Goal: Complete application form

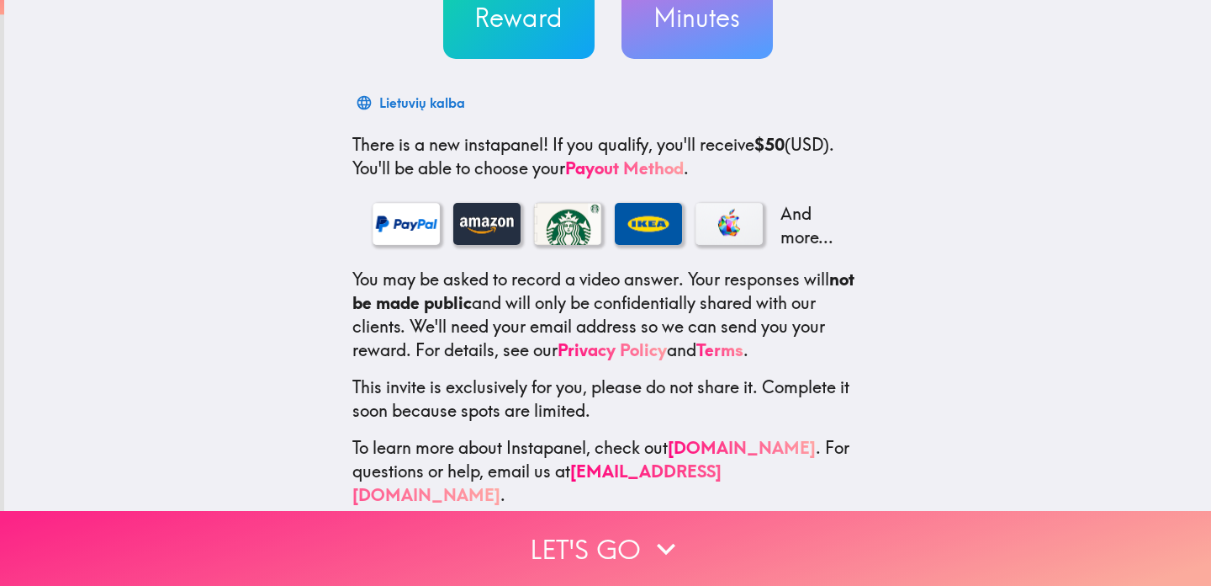
scroll to position [199, 0]
click at [661, 550] on icon "button" at bounding box center [666, 548] width 37 height 37
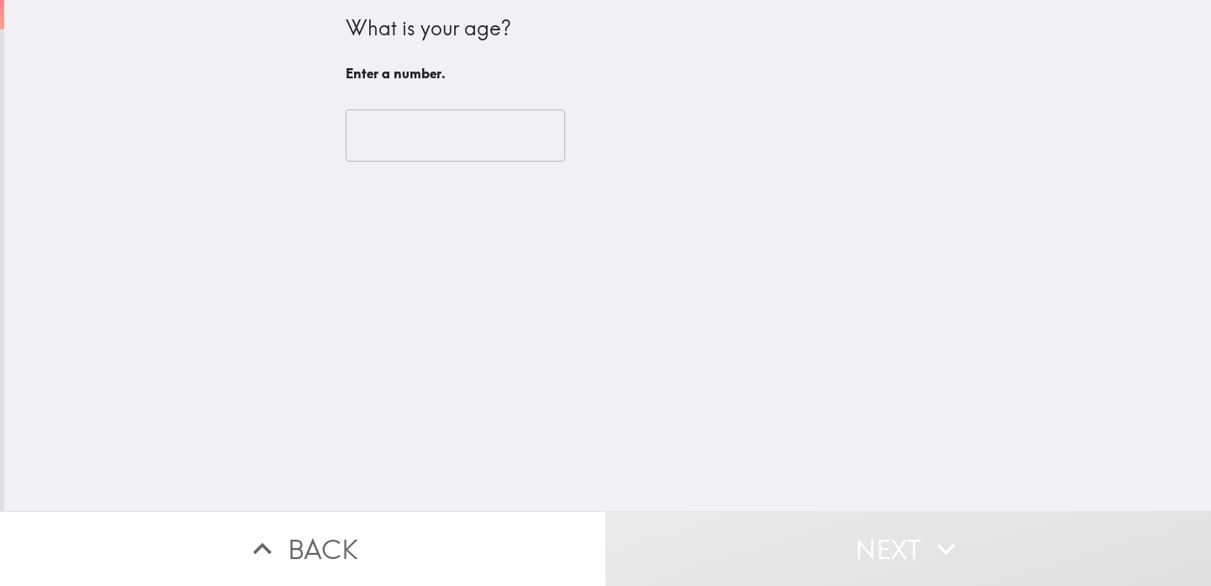
click at [514, 92] on div "​" at bounding box center [608, 135] width 525 height 93
click at [512, 125] on input "number" at bounding box center [456, 135] width 220 height 52
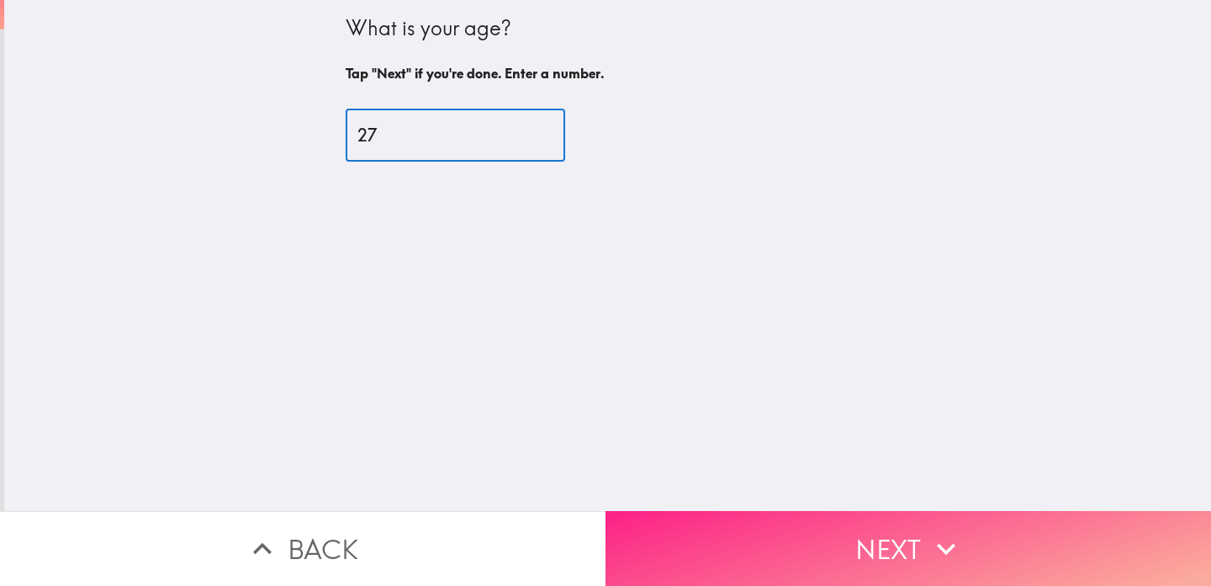
type input "27"
click at [911, 582] on button "Next" at bounding box center [909, 548] width 606 height 75
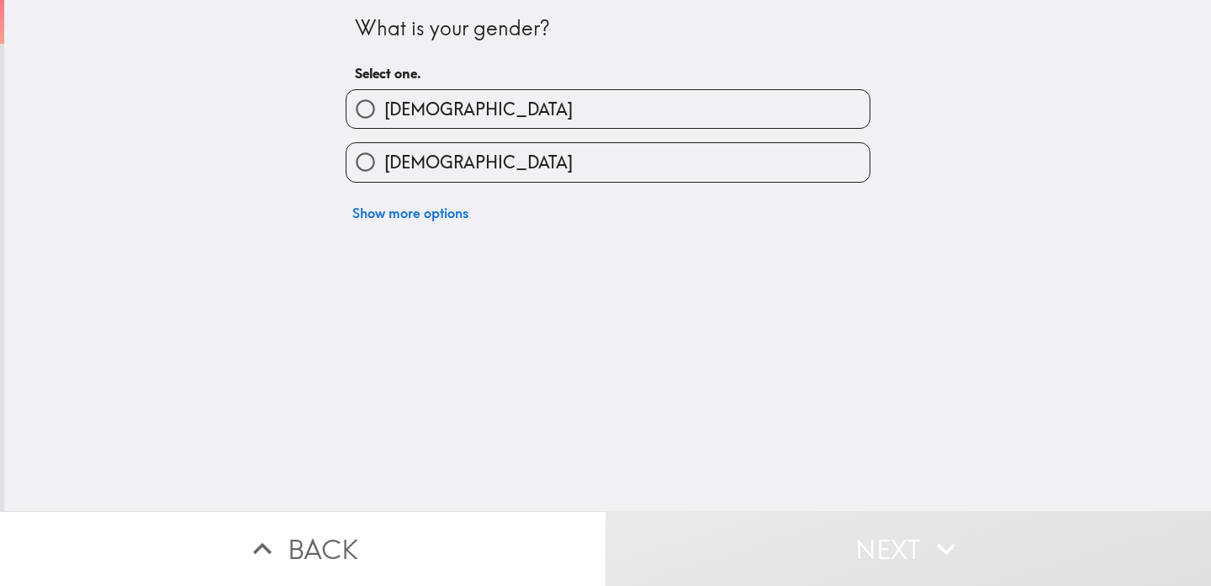
click at [750, 177] on label "[DEMOGRAPHIC_DATA]" at bounding box center [608, 162] width 523 height 38
click at [384, 177] on input "[DEMOGRAPHIC_DATA]" at bounding box center [366, 162] width 38 height 38
radio input "true"
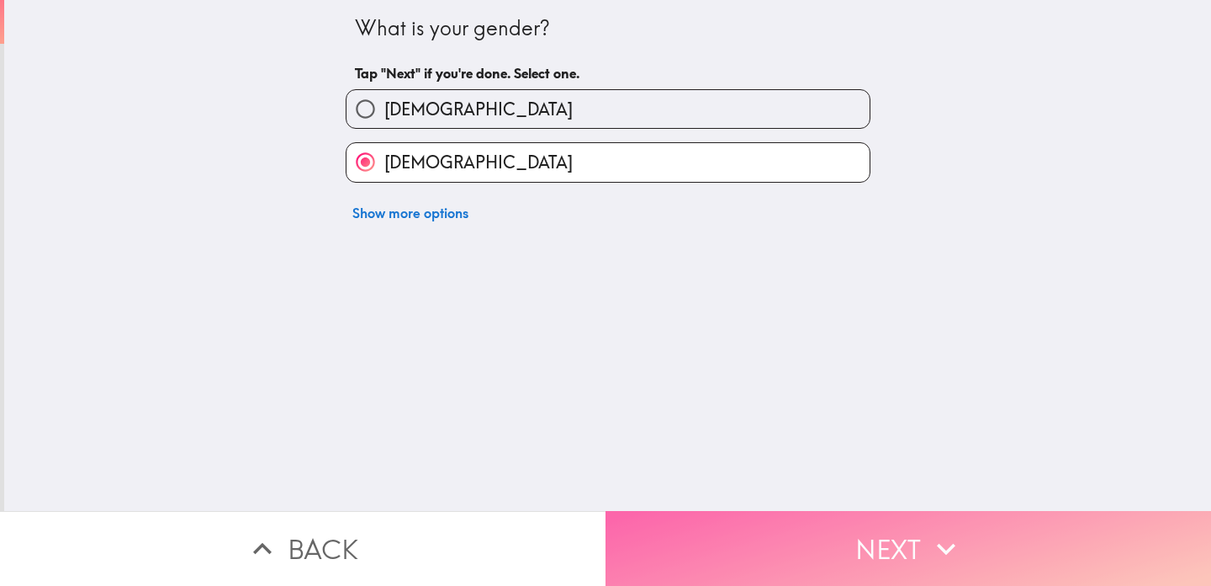
click at [960, 533] on icon "button" at bounding box center [946, 548] width 37 height 37
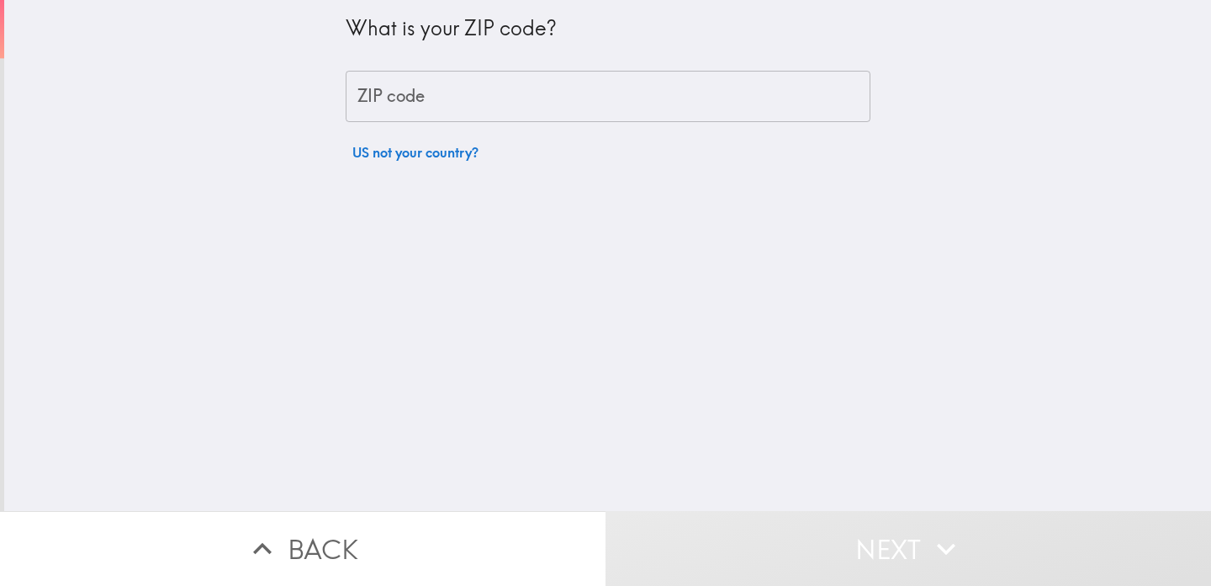
click at [752, 68] on div "What is your ZIP code? ZIP code ZIP code US not your country?" at bounding box center [608, 84] width 525 height 169
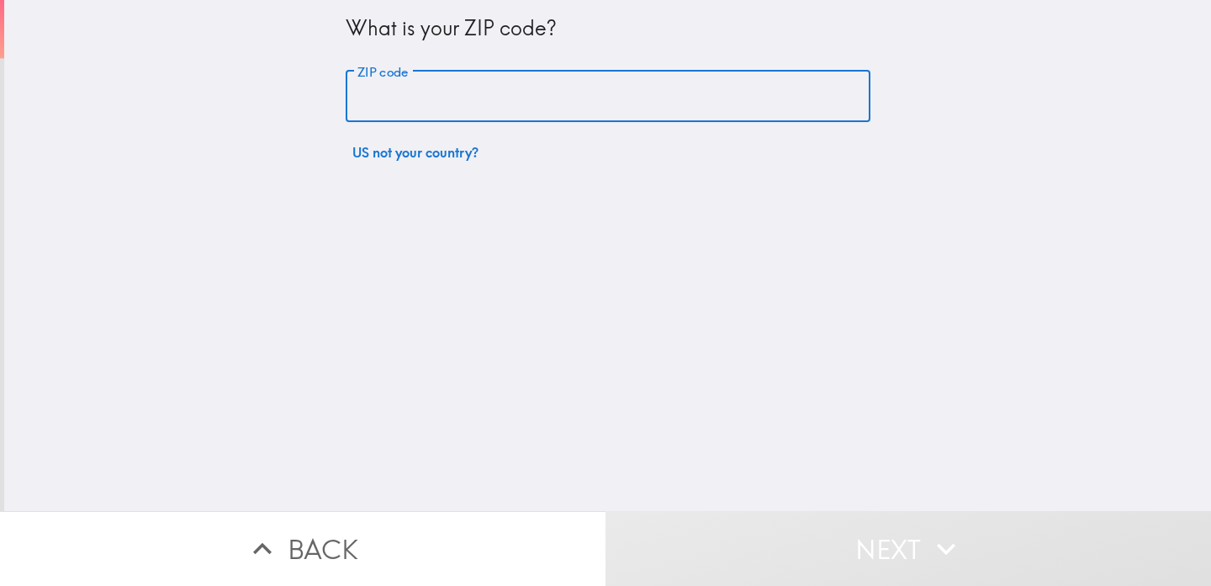
click at [738, 109] on input "ZIP code" at bounding box center [608, 97] width 525 height 52
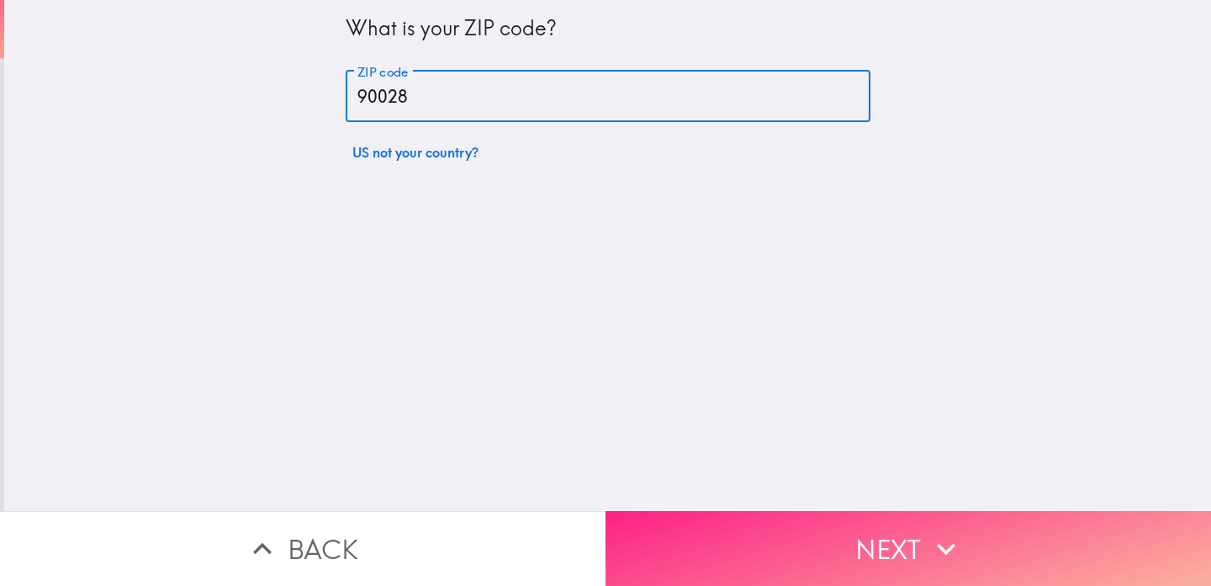
type input "90028"
click at [972, 577] on button "Next" at bounding box center [909, 548] width 606 height 75
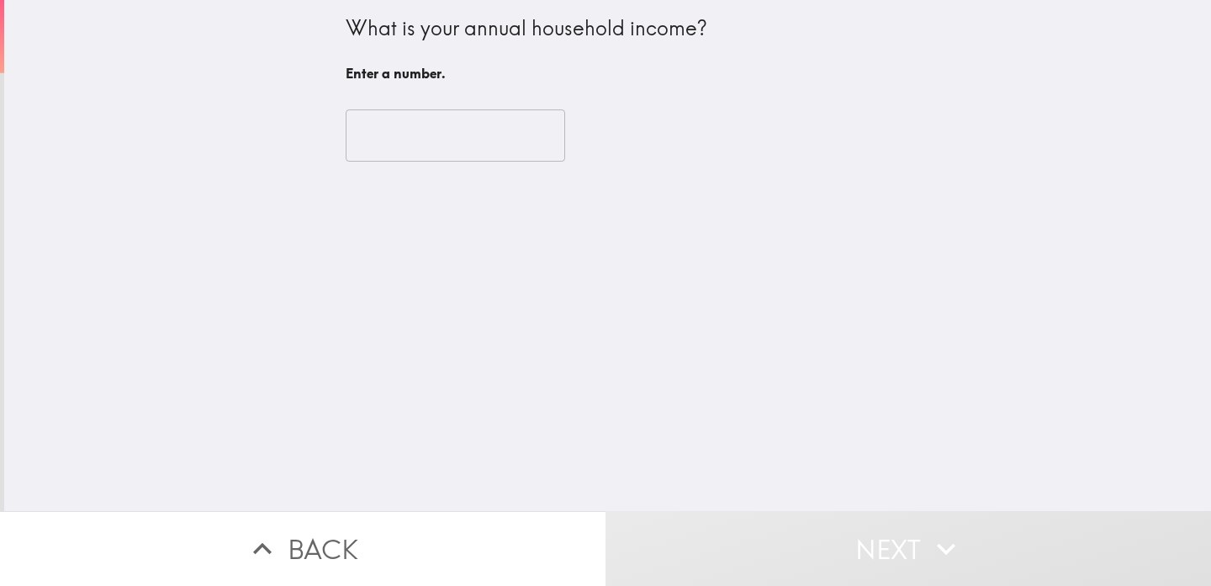
click at [500, 162] on div "​" at bounding box center [608, 135] width 525 height 93
click at [479, 87] on div "What is your annual household income? Enter a number." at bounding box center [608, 51] width 525 height 76
click at [478, 126] on input "number" at bounding box center [456, 135] width 220 height 52
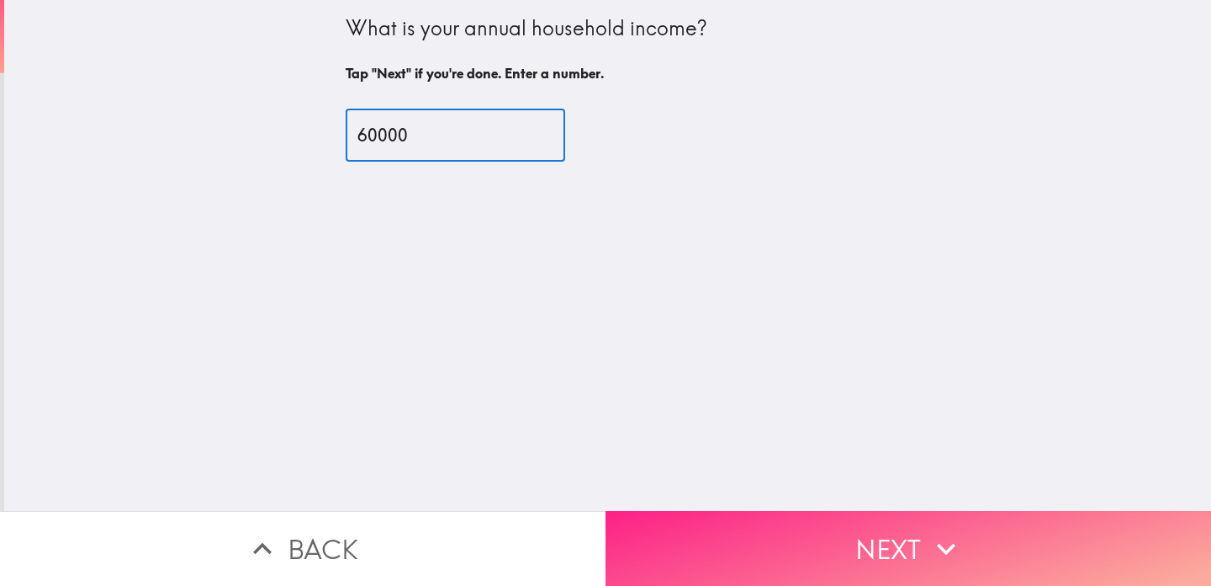
type input "60000"
click at [870, 547] on button "Next" at bounding box center [909, 548] width 606 height 75
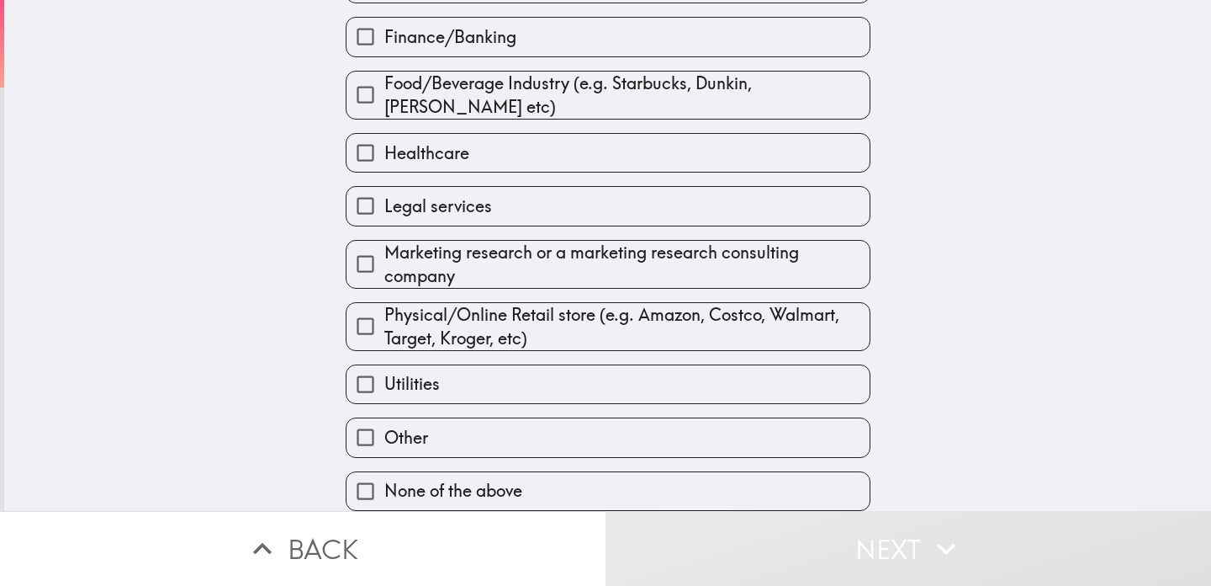
scroll to position [278, 0]
click at [554, 488] on label "None of the above" at bounding box center [608, 491] width 523 height 38
click at [384, 488] on input "None of the above" at bounding box center [366, 491] width 38 height 38
checkbox input "true"
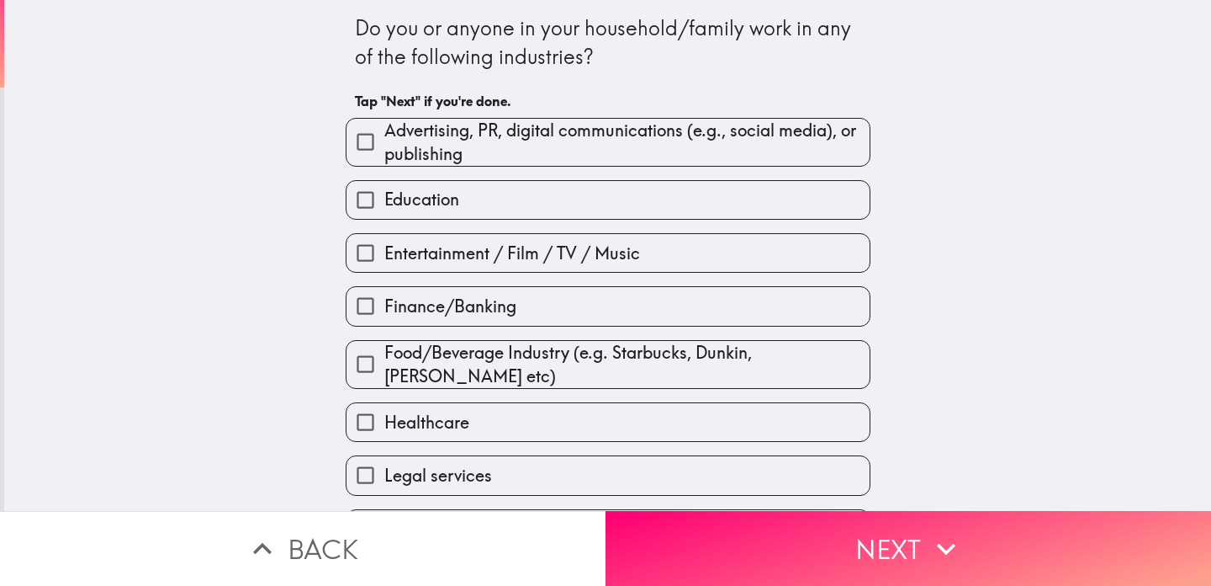
scroll to position [0, 0]
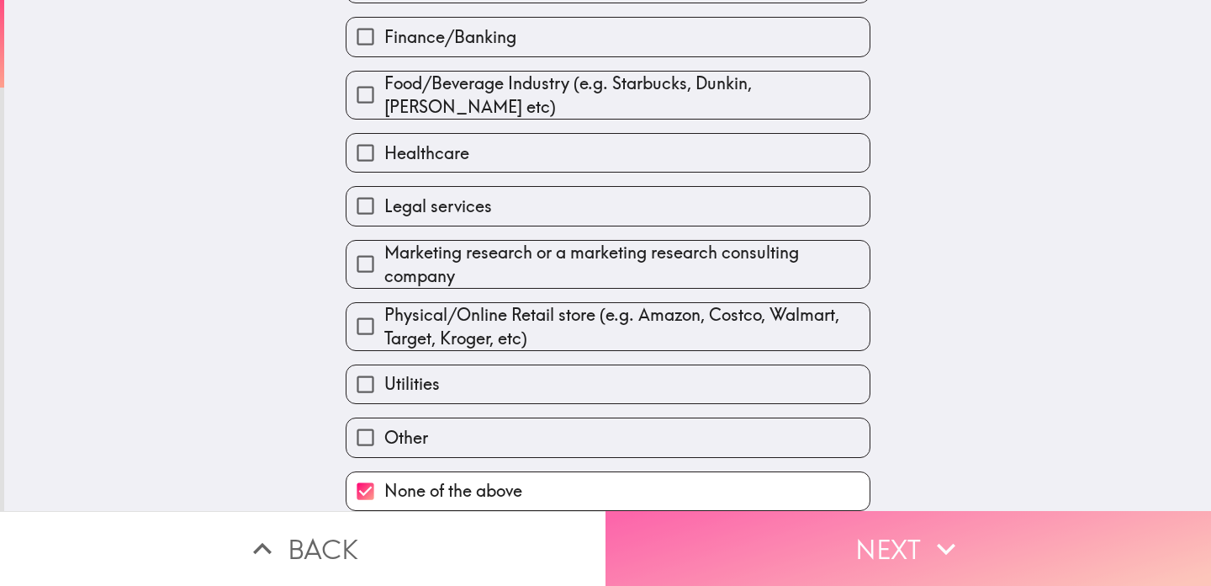
click at [765, 517] on button "Next" at bounding box center [909, 548] width 606 height 75
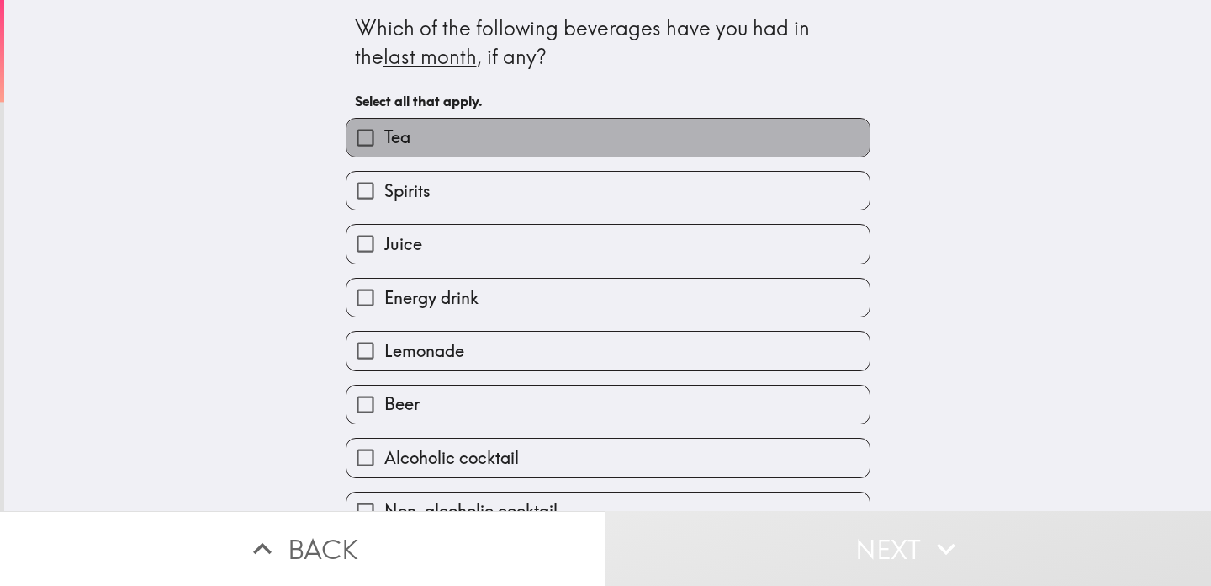
click at [683, 146] on label "Tea" at bounding box center [608, 138] width 523 height 38
click at [384, 146] on input "Tea" at bounding box center [366, 138] width 38 height 38
checkbox input "true"
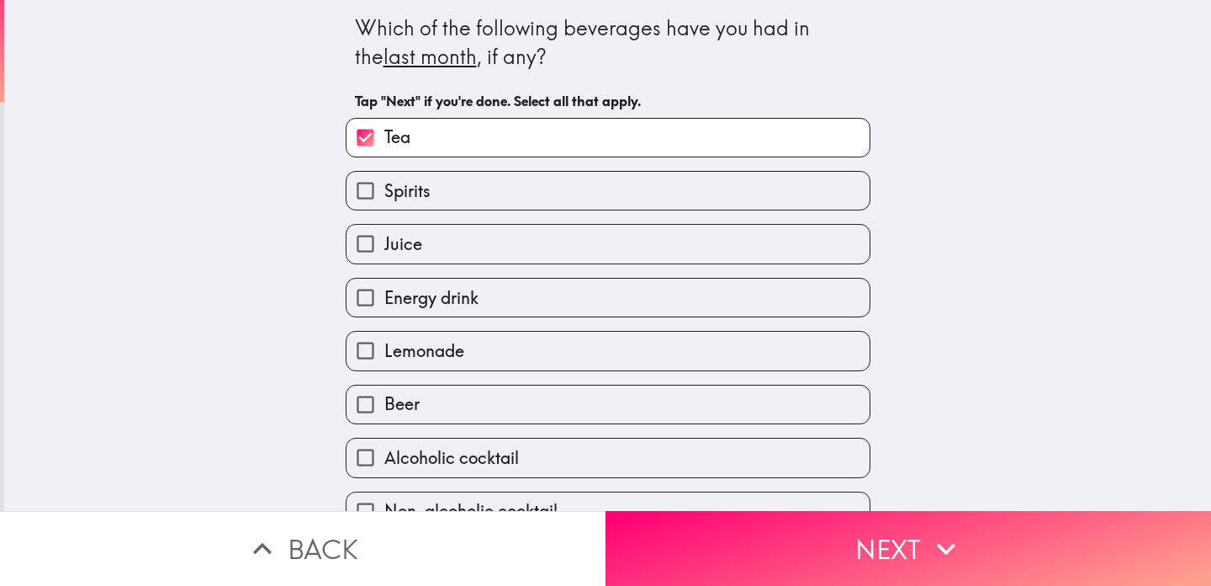
click at [669, 209] on label "Spirits" at bounding box center [608, 191] width 523 height 38
click at [384, 209] on input "Spirits" at bounding box center [366, 191] width 38 height 38
checkbox input "true"
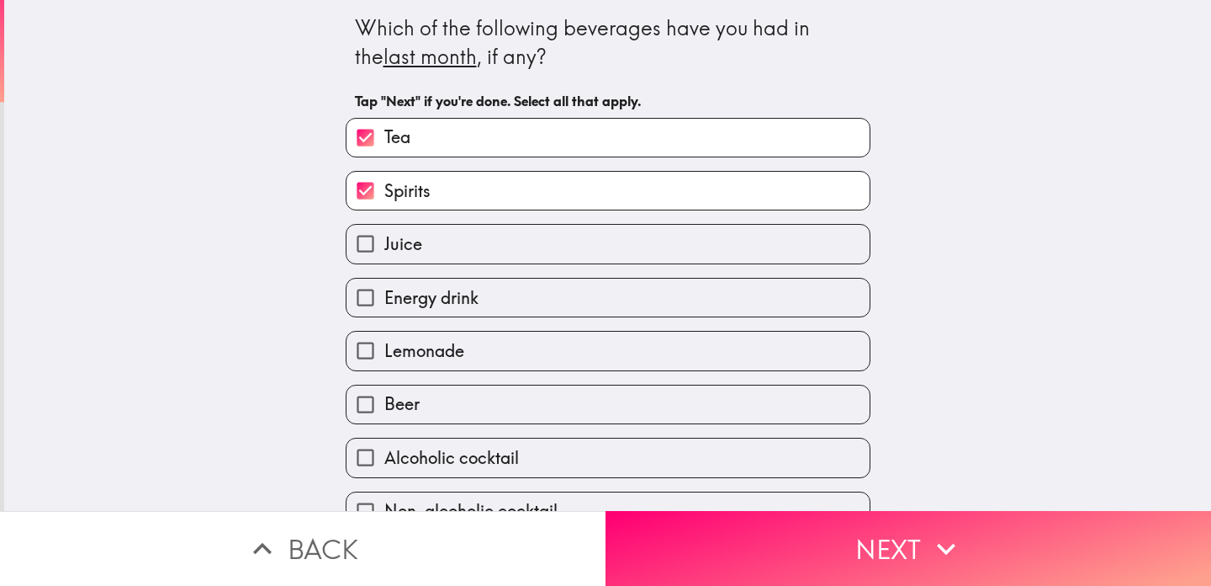
click at [663, 262] on label "Juice" at bounding box center [608, 244] width 523 height 38
click at [384, 262] on input "Juice" at bounding box center [366, 244] width 38 height 38
checkbox input "true"
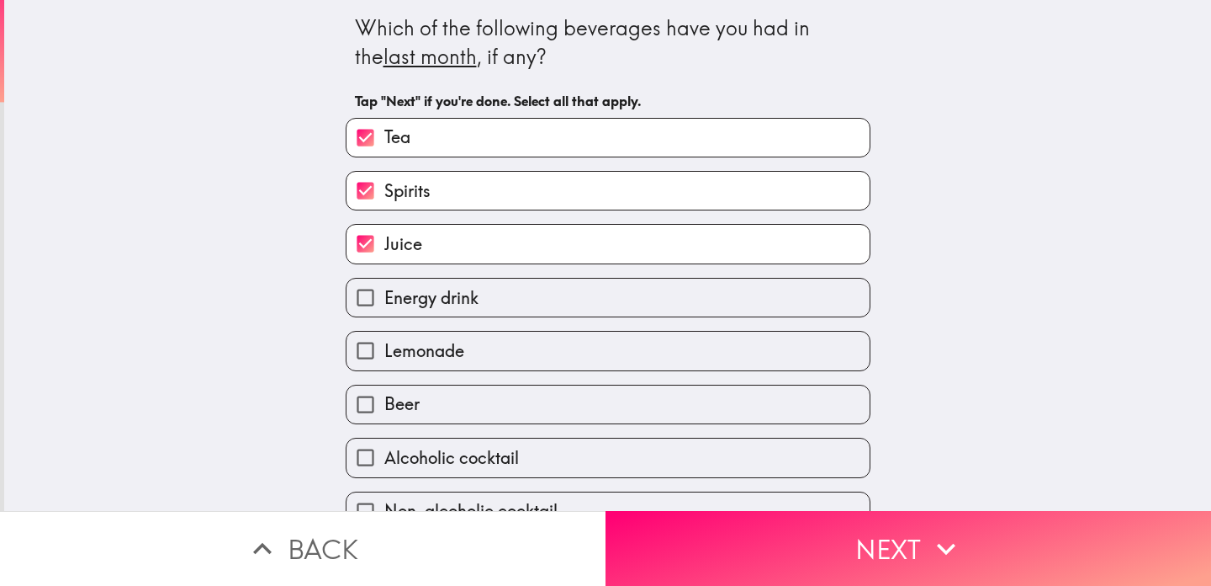
click at [649, 330] on div "Lemonade" at bounding box center [601, 343] width 538 height 53
click at [630, 284] on div "Energy drink" at bounding box center [601, 290] width 538 height 53
click at [612, 316] on label "Energy drink" at bounding box center [608, 297] width 523 height 38
click at [384, 316] on input "Energy drink" at bounding box center [366, 297] width 38 height 38
checkbox input "true"
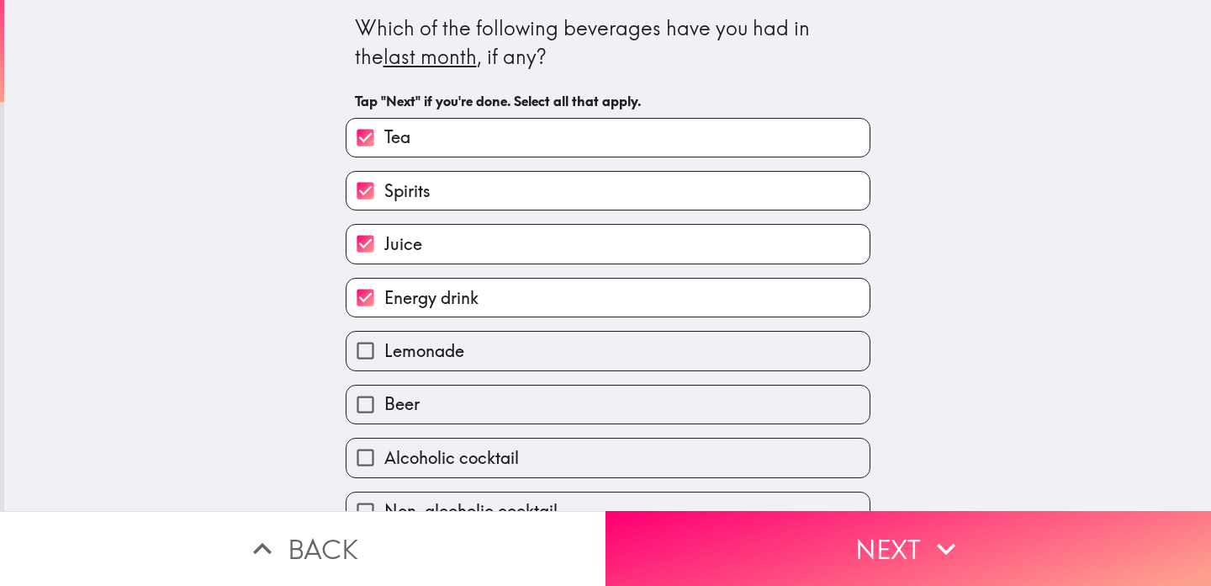
click at [501, 355] on label "Lemonade" at bounding box center [608, 350] width 523 height 38
click at [384, 355] on input "Lemonade" at bounding box center [366, 350] width 38 height 38
checkbox input "true"
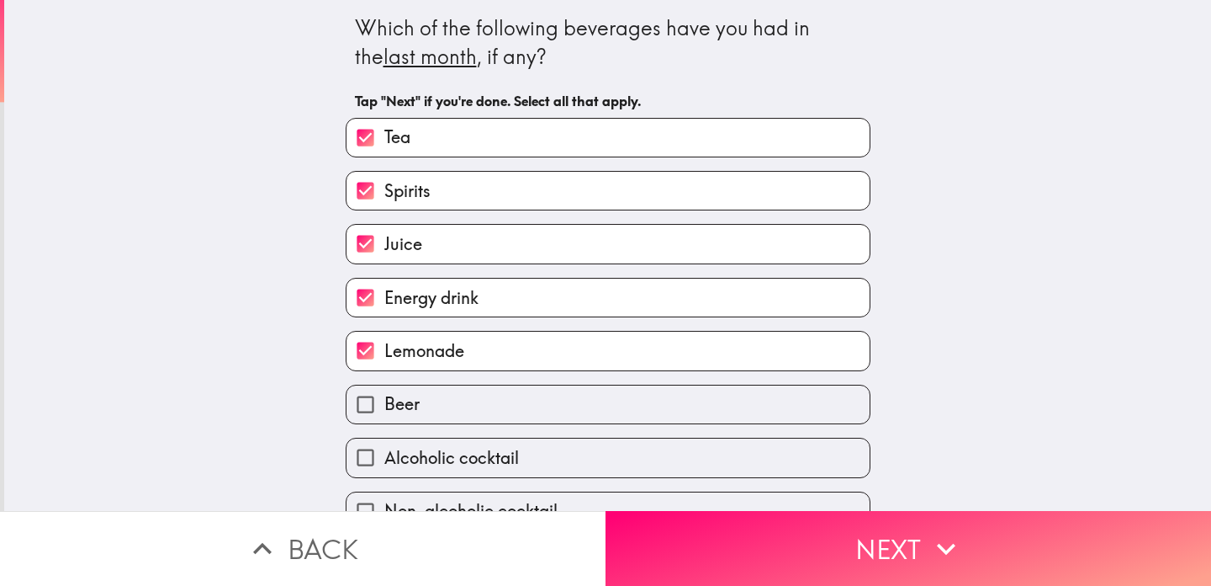
click at [492, 445] on div "Alcoholic cocktail" at bounding box center [601, 450] width 538 height 53
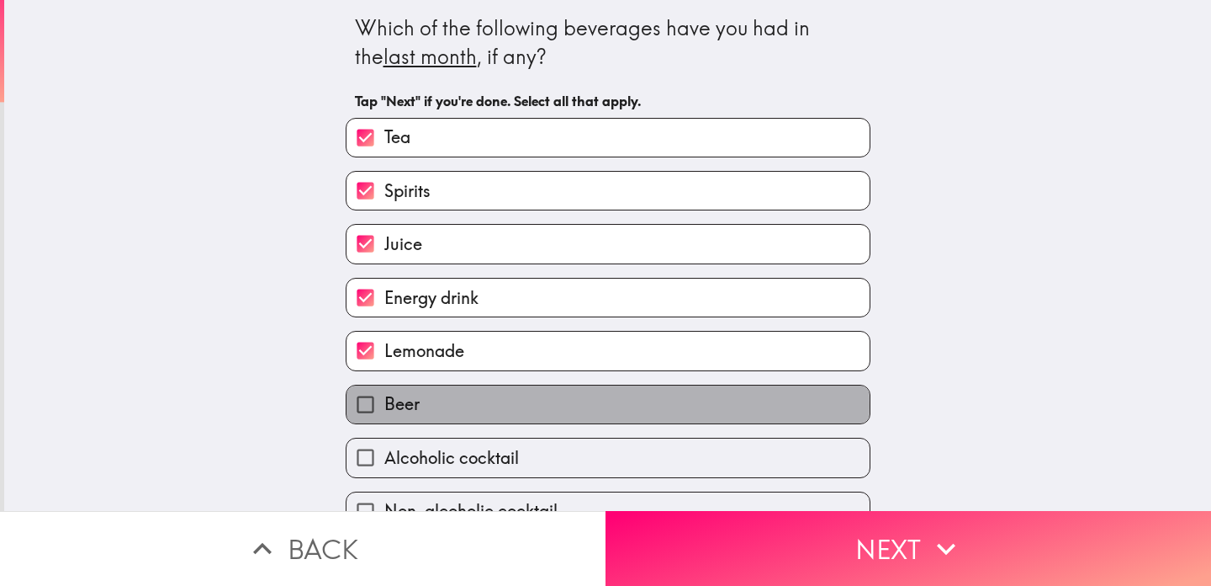
click at [498, 419] on label "Beer" at bounding box center [608, 404] width 523 height 38
click at [384, 419] on input "Beer" at bounding box center [366, 404] width 38 height 38
checkbox input "true"
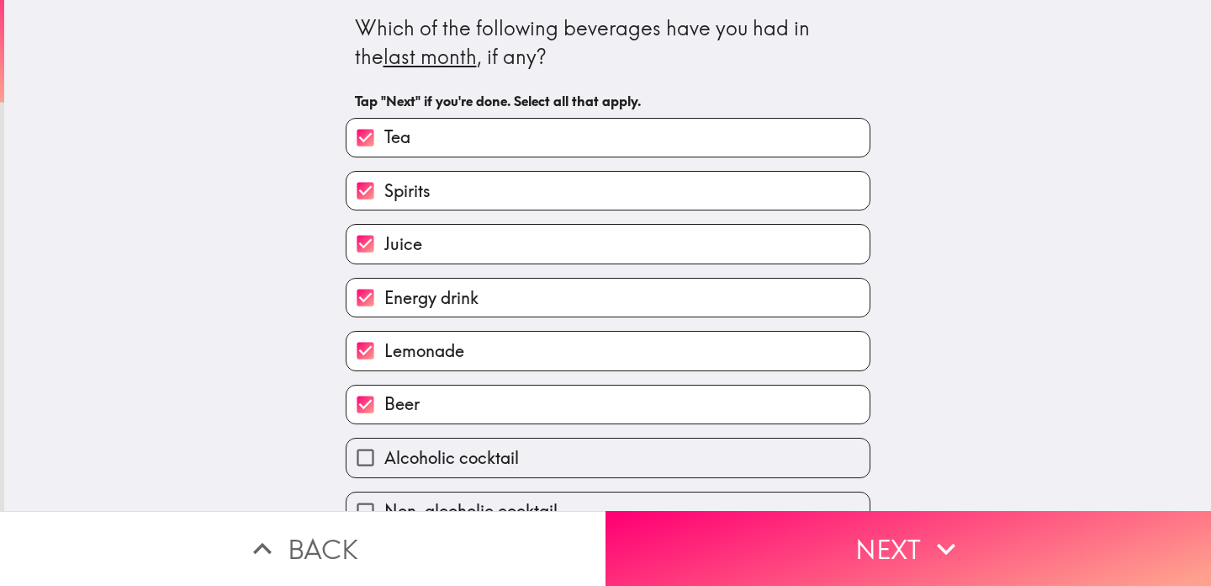
click at [497, 469] on span "Alcoholic cocktail" at bounding box center [451, 458] width 135 height 24
click at [384, 476] on input "Alcoholic cocktail" at bounding box center [366, 457] width 38 height 38
checkbox input "true"
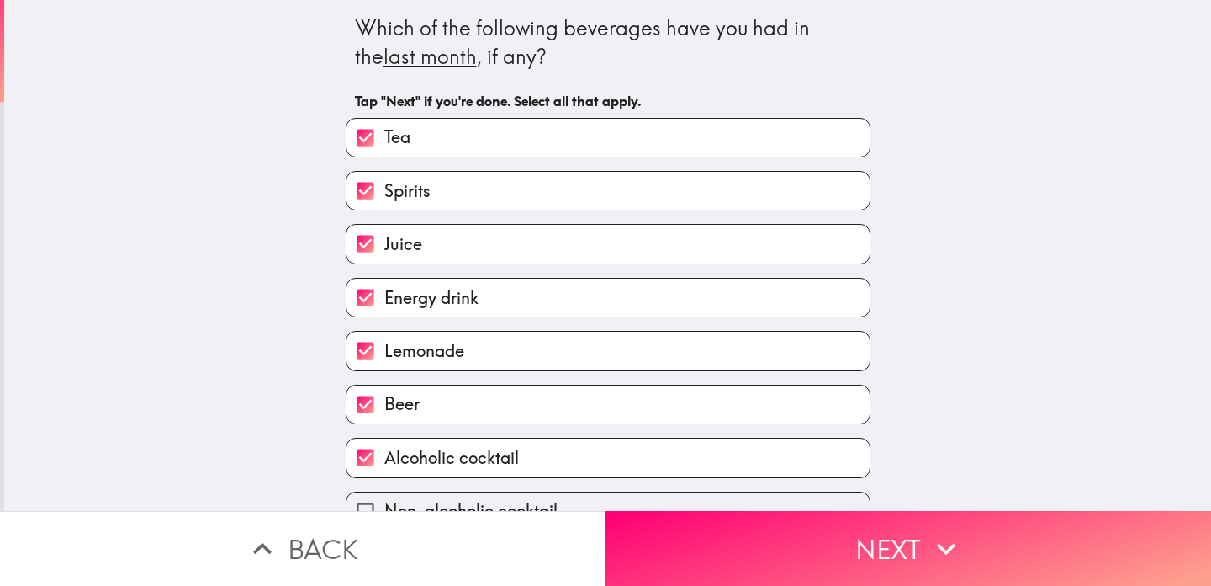
scroll to position [230, 0]
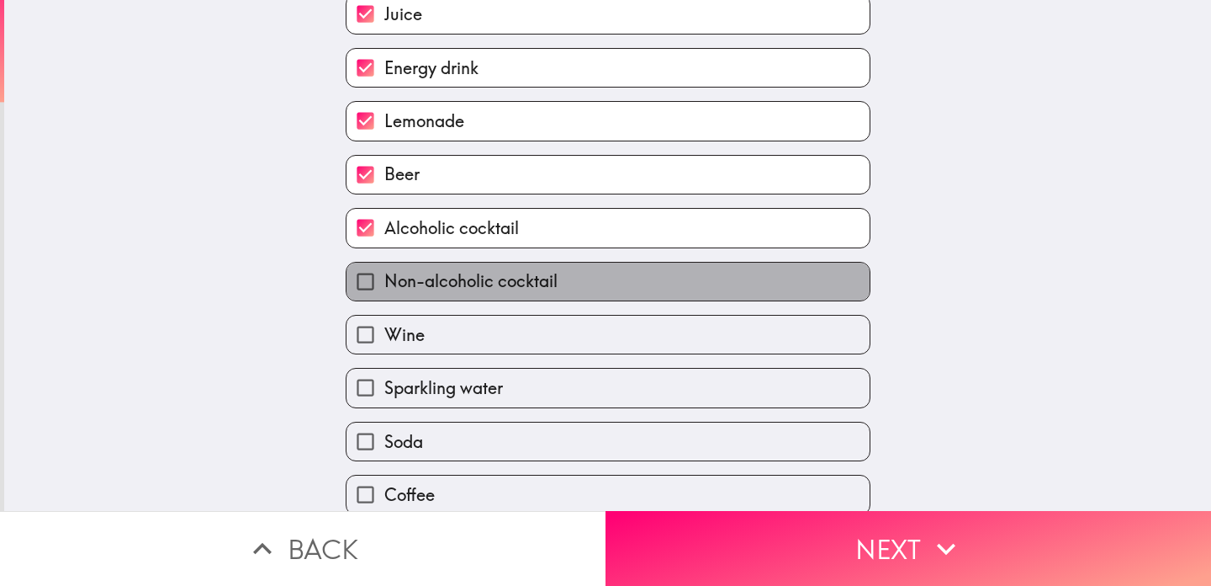
click at [562, 288] on label "Non-alcoholic cocktail" at bounding box center [608, 281] width 523 height 38
click at [384, 288] on input "Non-alcoholic cocktail" at bounding box center [366, 281] width 38 height 38
checkbox input "true"
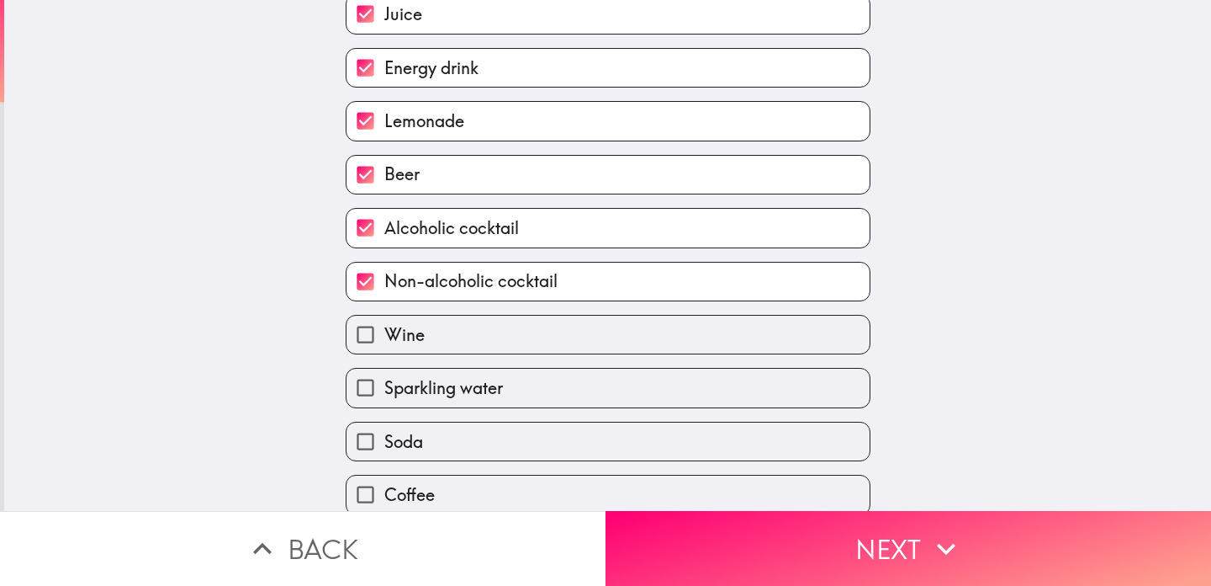
click at [548, 382] on div "Sparkling water" at bounding box center [601, 380] width 538 height 53
click at [555, 353] on label "Wine" at bounding box center [608, 334] width 523 height 38
click at [384, 353] on input "Wine" at bounding box center [366, 334] width 38 height 38
checkbox input "true"
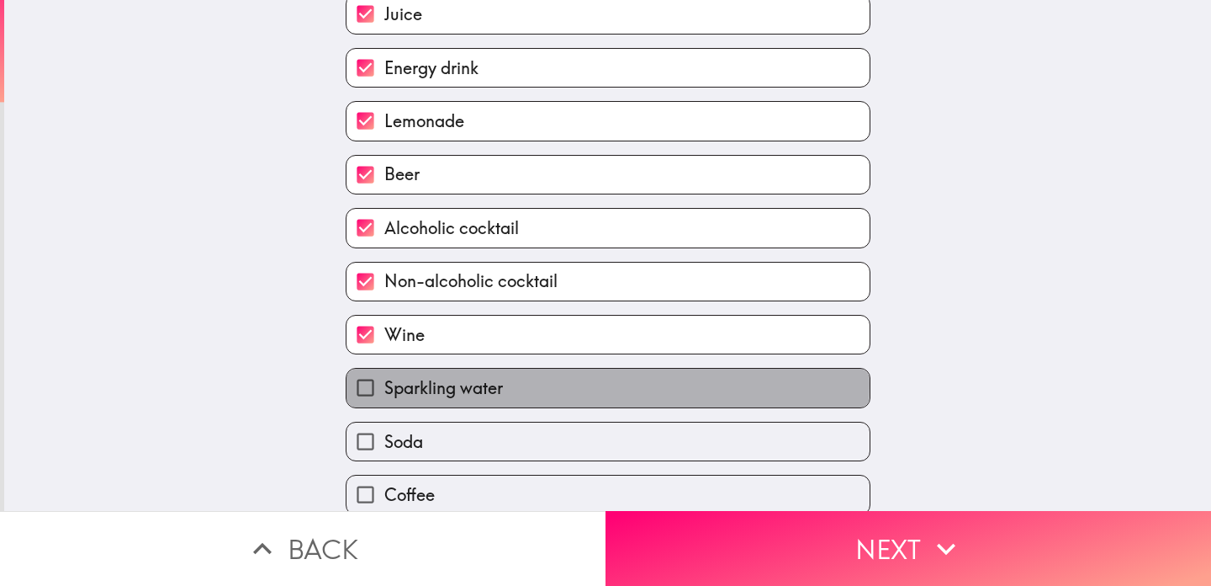
click at [554, 400] on label "Sparkling water" at bounding box center [608, 387] width 523 height 38
click at [384, 400] on input "Sparkling water" at bounding box center [366, 387] width 38 height 38
checkbox input "true"
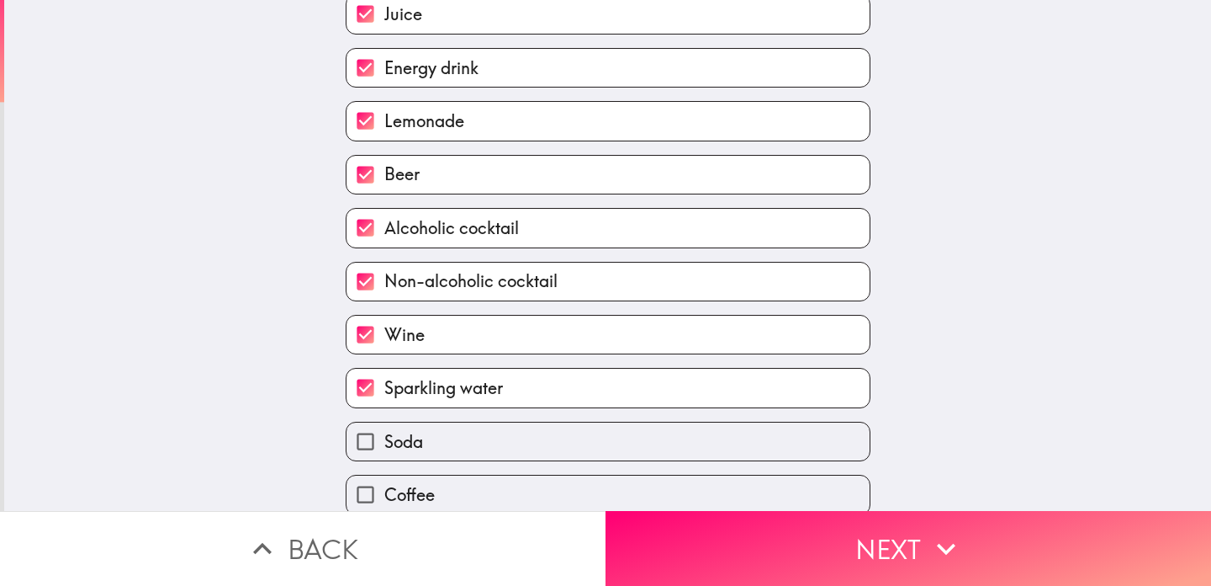
click at [547, 455] on label "Soda" at bounding box center [608, 441] width 523 height 38
click at [384, 455] on input "Soda" at bounding box center [366, 441] width 38 height 38
checkbox input "true"
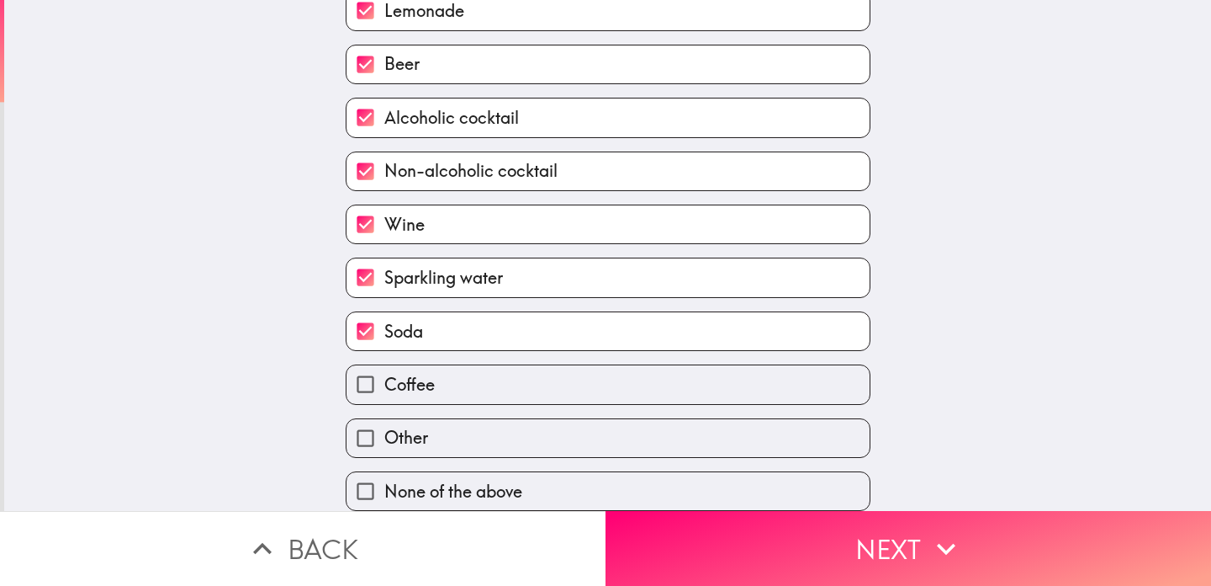
scroll to position [351, 0]
click at [560, 365] on div "Coffee" at bounding box center [601, 377] width 538 height 53
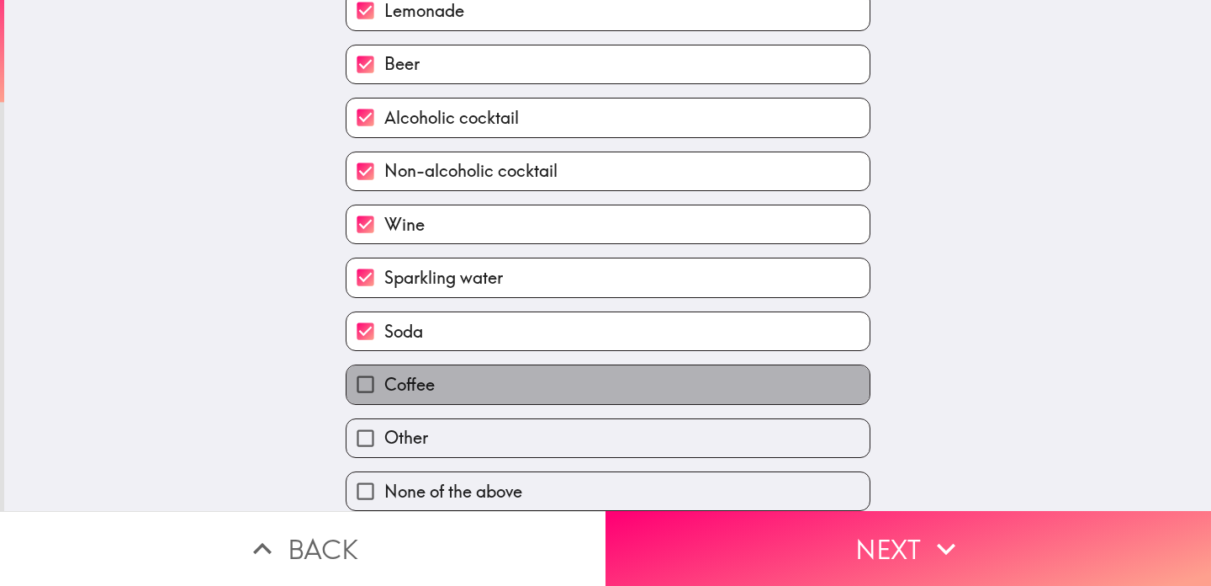
click at [560, 397] on label "Coffee" at bounding box center [608, 384] width 523 height 38
click at [384, 397] on input "Coffee" at bounding box center [366, 384] width 38 height 38
checkbox input "true"
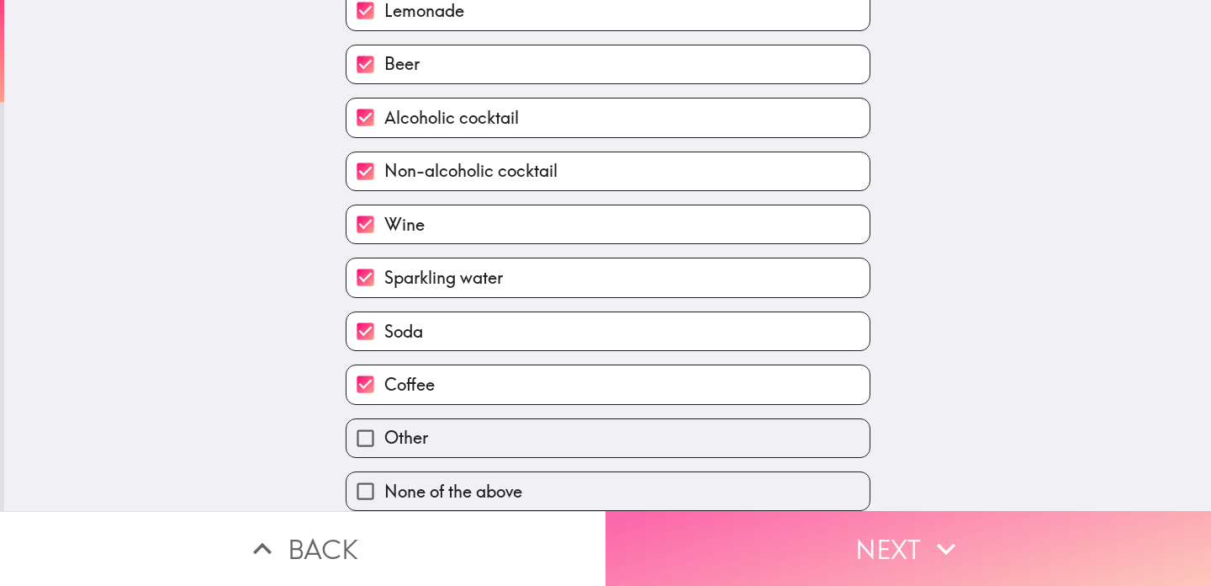
click at [809, 561] on button "Next" at bounding box center [909, 548] width 606 height 75
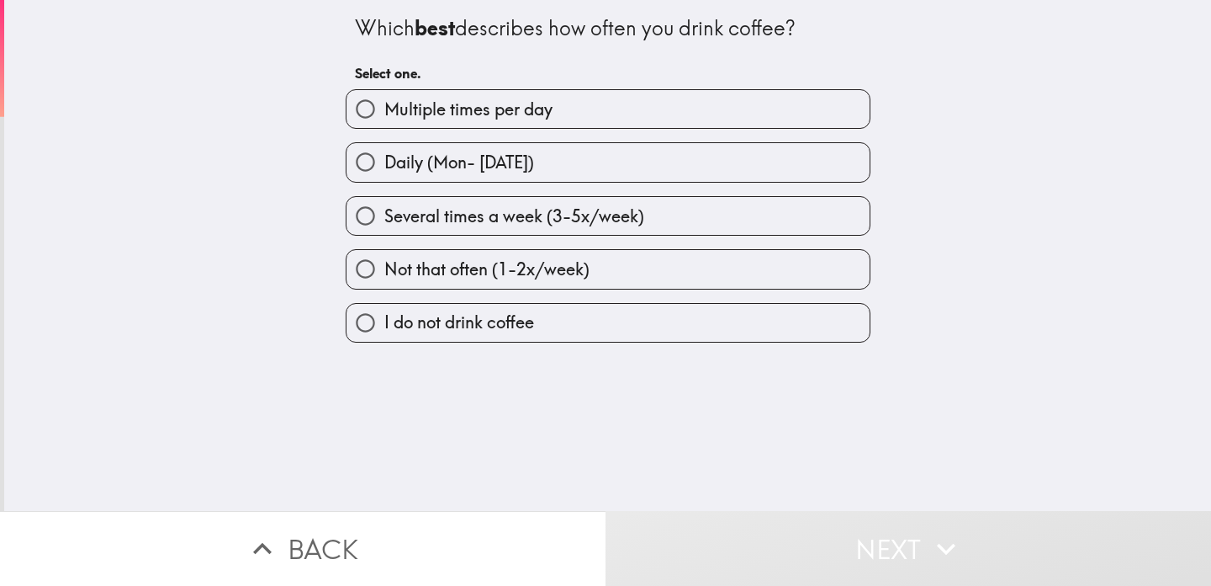
click at [581, 120] on label "Multiple times per day" at bounding box center [608, 109] width 523 height 38
click at [384, 120] on input "Multiple times per day" at bounding box center [366, 109] width 38 height 38
radio input "true"
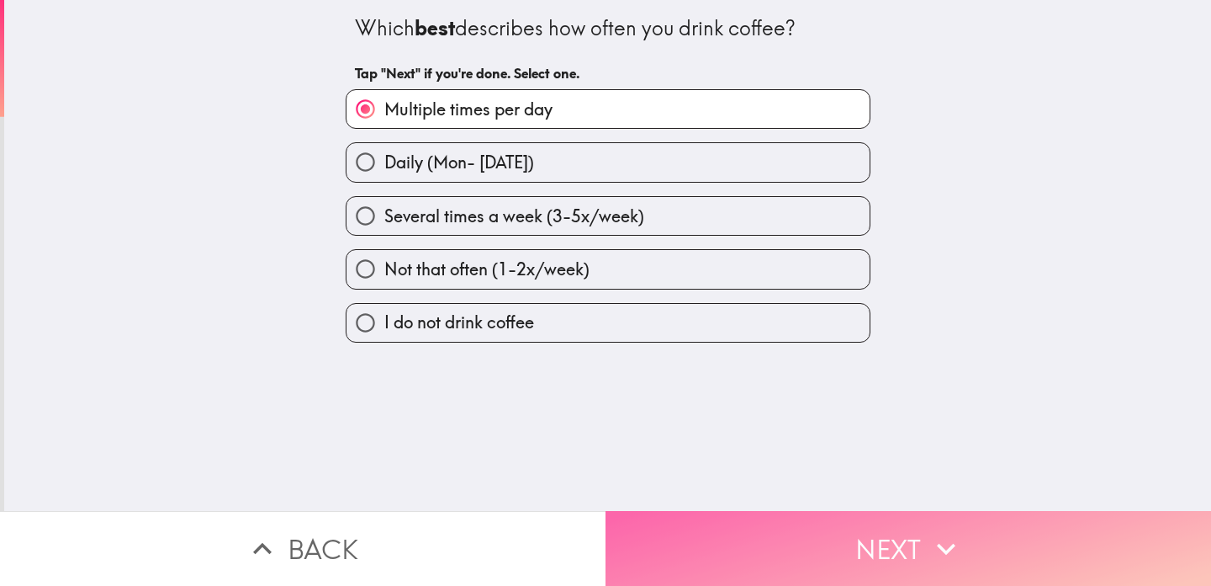
click at [817, 533] on button "Next" at bounding box center [909, 548] width 606 height 75
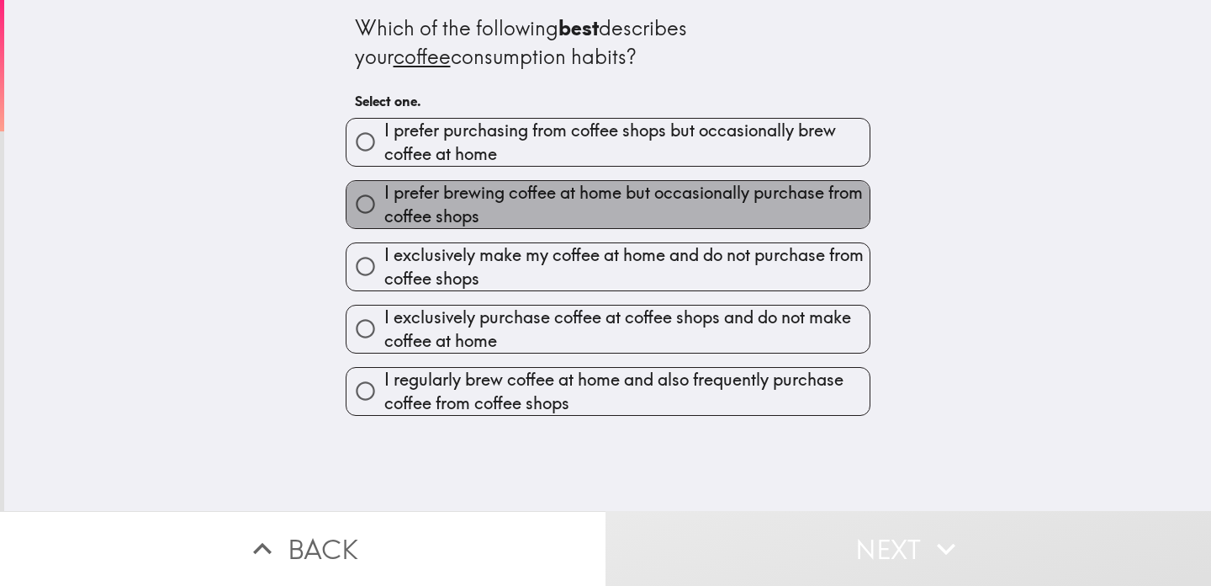
click at [655, 218] on span "I prefer brewing coffee at home but occasionally purchase from coffee shops" at bounding box center [626, 204] width 485 height 47
click at [384, 218] on input "I prefer brewing coffee at home but occasionally purchase from coffee shops" at bounding box center [366, 204] width 38 height 38
radio input "true"
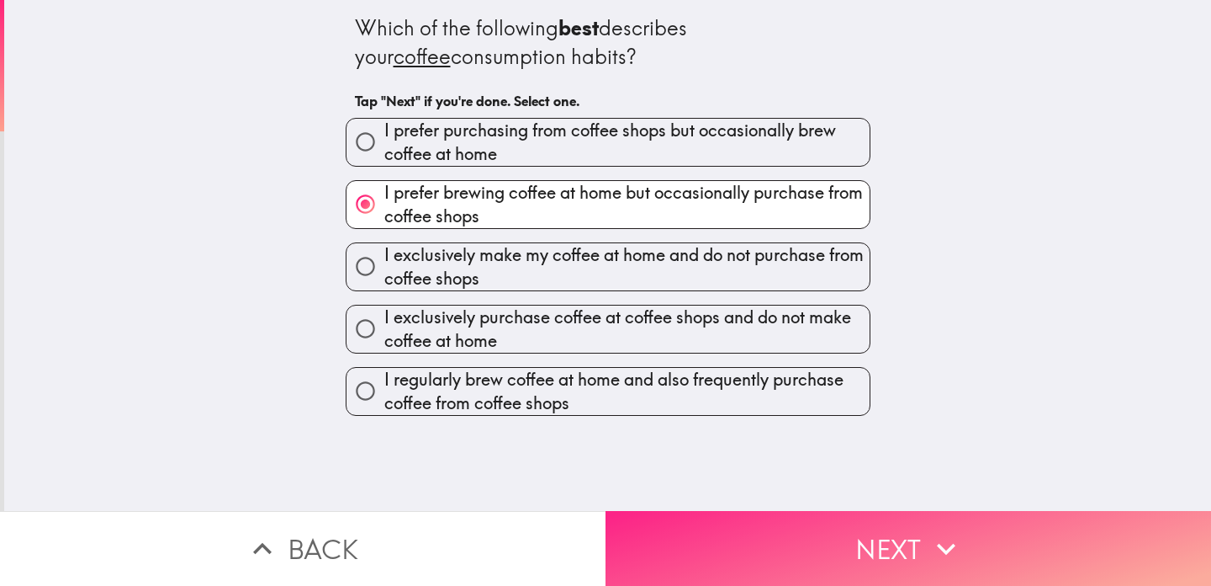
click at [846, 548] on button "Next" at bounding box center [909, 548] width 606 height 75
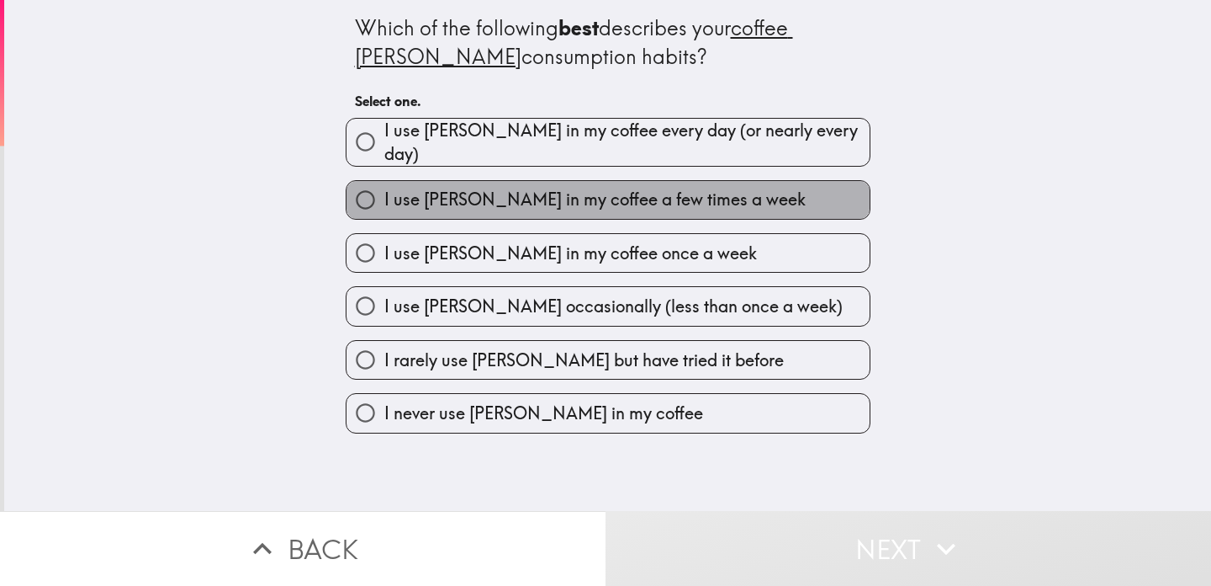
click at [611, 206] on span "I use [PERSON_NAME] in my coffee a few times a week" at bounding box center [594, 200] width 421 height 24
click at [384, 206] on input "I use [PERSON_NAME] in my coffee a few times a week" at bounding box center [366, 200] width 38 height 38
radio input "true"
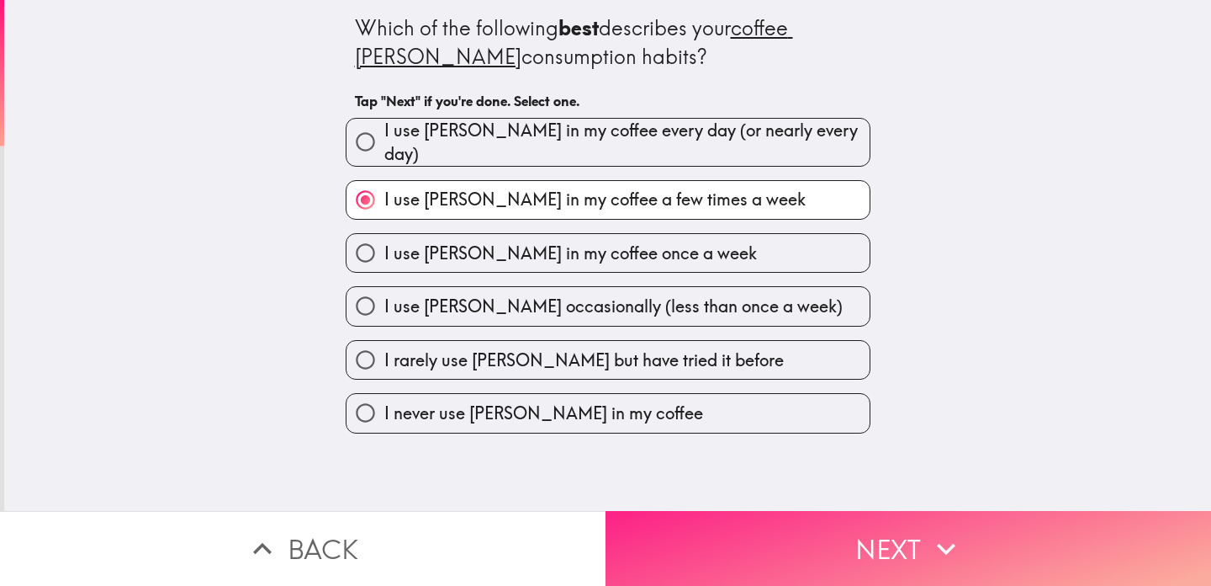
click at [819, 546] on button "Next" at bounding box center [909, 548] width 606 height 75
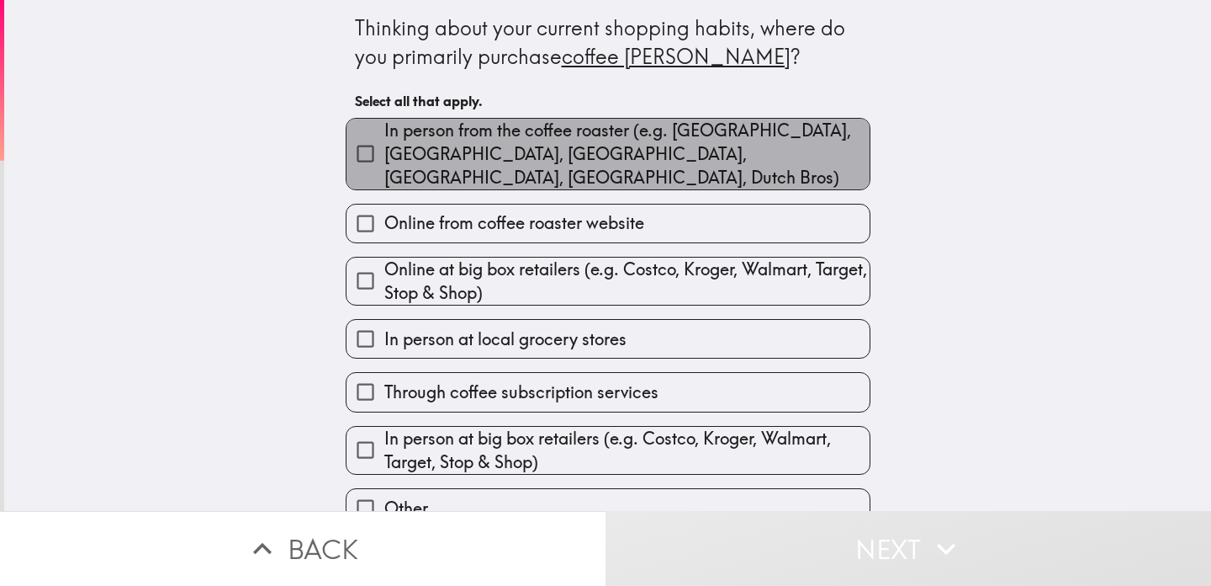
click at [505, 165] on span "In person from the coffee roaster (e.g. [GEOGRAPHIC_DATA], [GEOGRAPHIC_DATA], […" at bounding box center [626, 154] width 485 height 71
click at [384, 165] on input "In person from the coffee roaster (e.g. [GEOGRAPHIC_DATA], [GEOGRAPHIC_DATA], […" at bounding box center [366, 154] width 38 height 38
checkbox input "true"
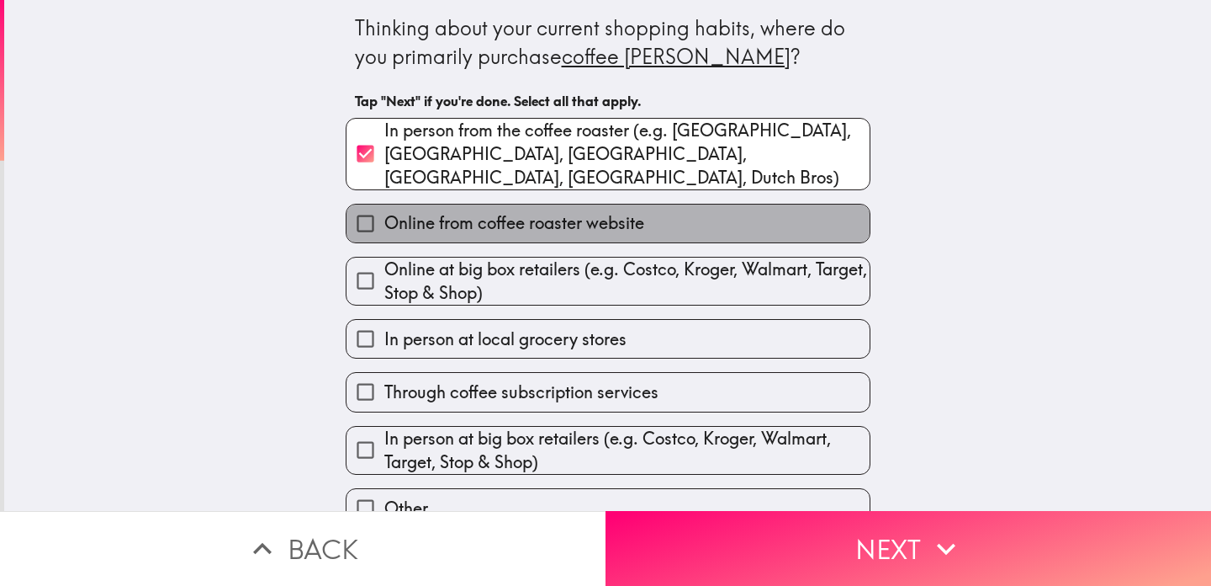
click at [515, 211] on span "Online from coffee roaster website" at bounding box center [514, 223] width 260 height 24
click at [384, 204] on input "Online from coffee roaster website" at bounding box center [366, 223] width 38 height 38
checkbox input "true"
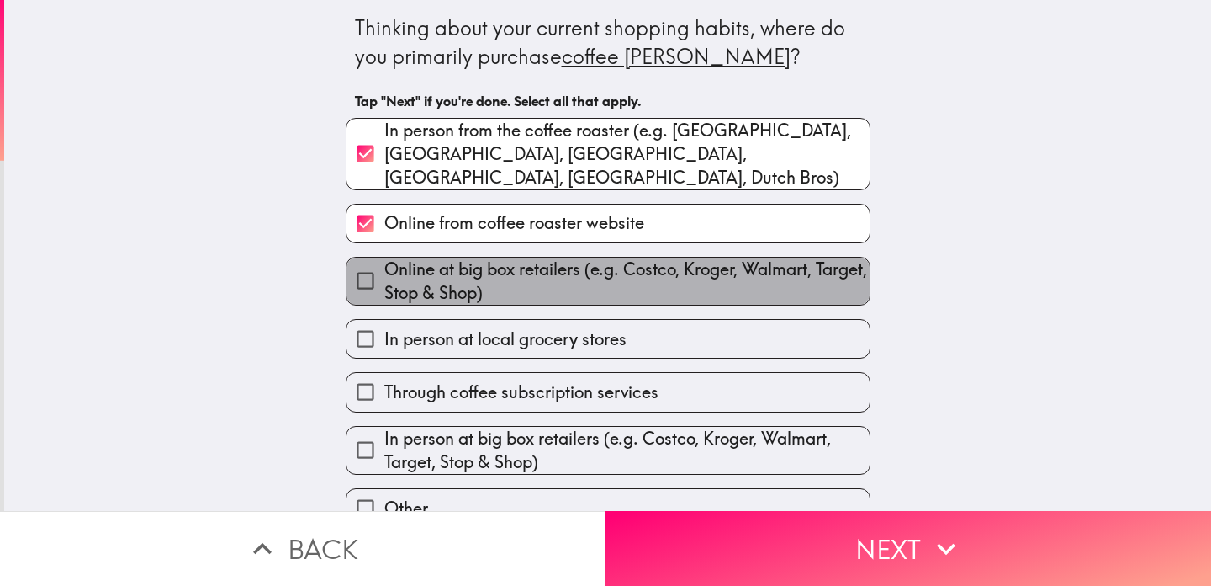
click at [512, 257] on span "Online at big box retailers (e.g. Costco, Kroger, Walmart, Target, Stop & Shop)" at bounding box center [626, 280] width 485 height 47
click at [384, 262] on input "Online at big box retailers (e.g. Costco, Kroger, Walmart, Target, Stop & Shop)" at bounding box center [366, 281] width 38 height 38
checkbox input "true"
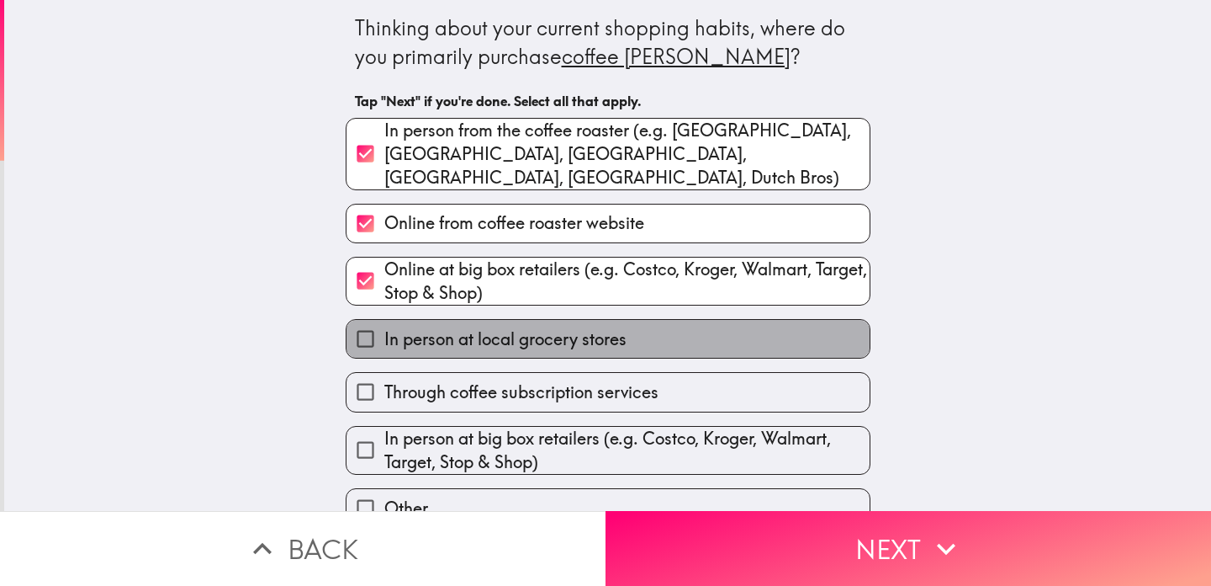
click at [529, 342] on label "In person at local grocery stores" at bounding box center [608, 339] width 523 height 38
click at [384, 342] on input "In person at local grocery stores" at bounding box center [366, 339] width 38 height 38
checkbox input "true"
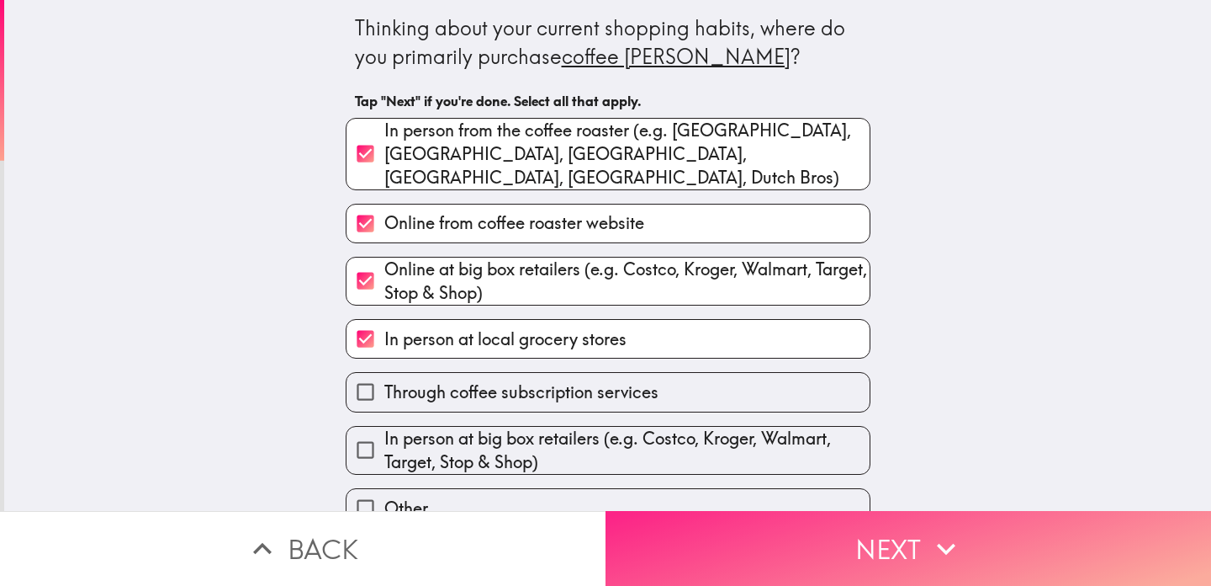
click at [706, 538] on button "Next" at bounding box center [909, 548] width 606 height 75
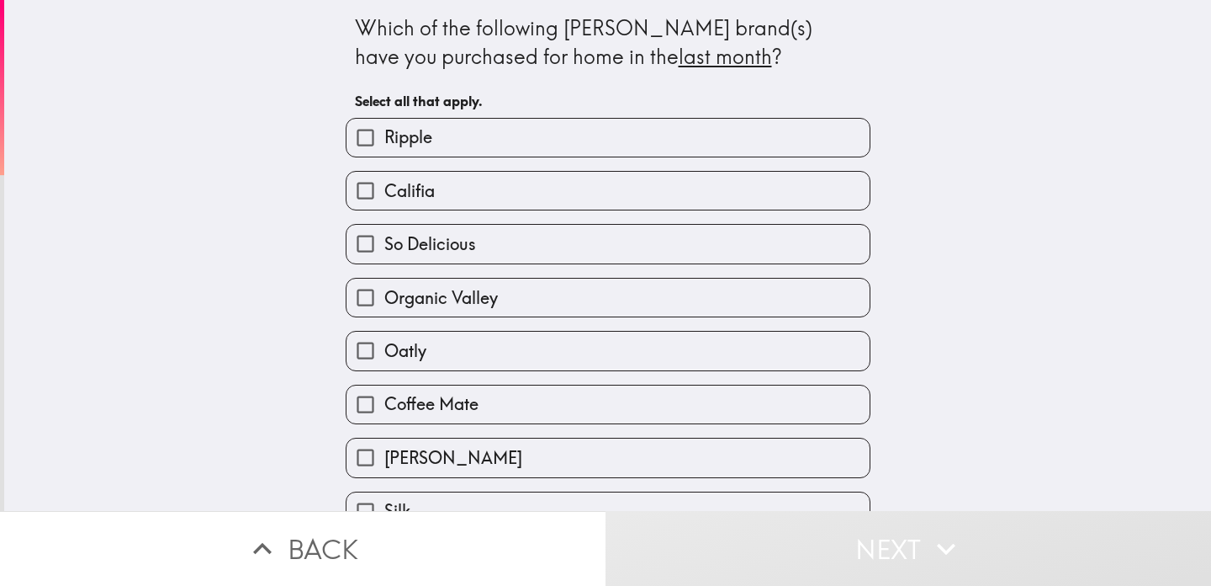
click at [491, 156] on label "Ripple" at bounding box center [608, 138] width 523 height 38
click at [384, 156] on input "Ripple" at bounding box center [366, 138] width 38 height 38
checkbox input "true"
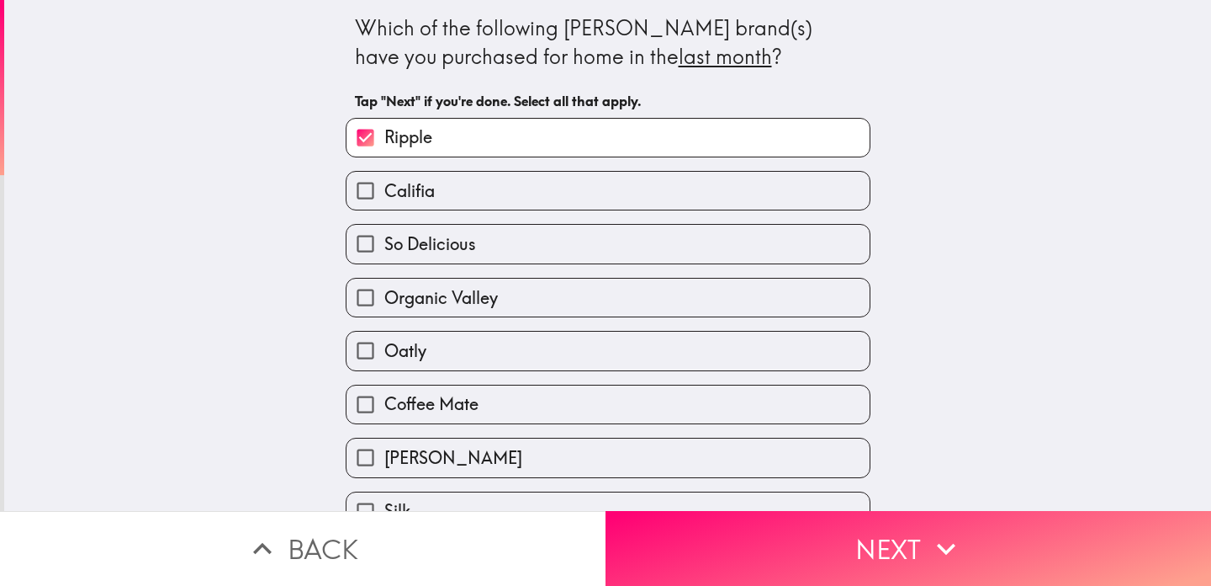
click at [485, 198] on label "Califia" at bounding box center [608, 191] width 523 height 38
click at [384, 198] on input "Califia" at bounding box center [366, 191] width 38 height 38
checkbox input "true"
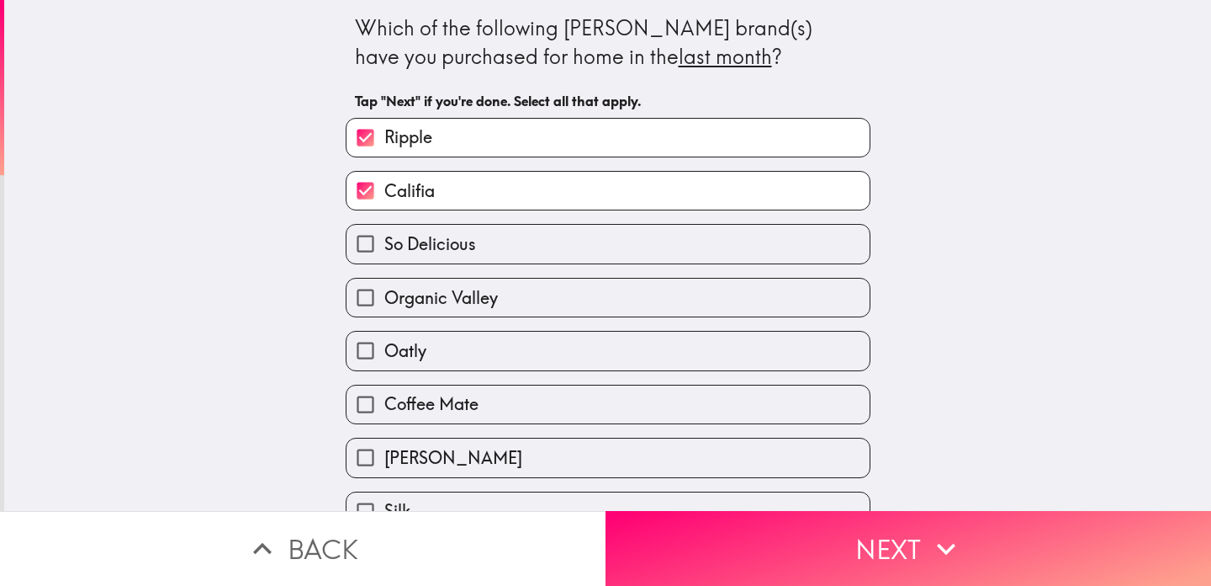
click at [485, 262] on label "So Delicious" at bounding box center [608, 244] width 523 height 38
click at [384, 262] on input "So Delicious" at bounding box center [366, 244] width 38 height 38
checkbox input "true"
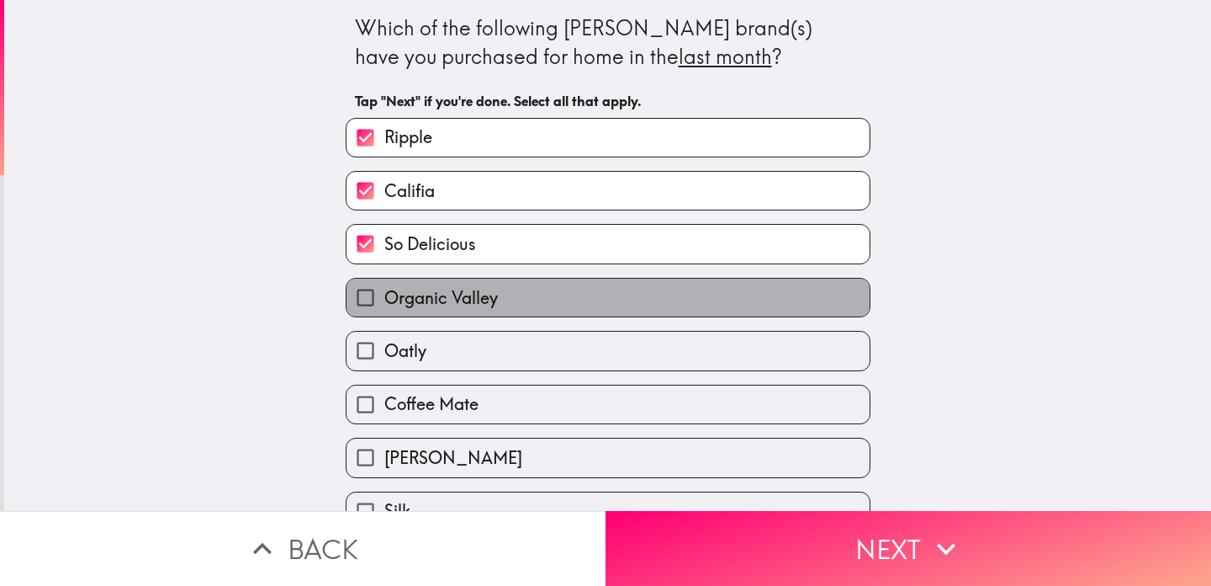
click at [475, 307] on span "Organic Valley" at bounding box center [441, 298] width 114 height 24
click at [384, 307] on input "Organic Valley" at bounding box center [366, 297] width 38 height 38
checkbox input "true"
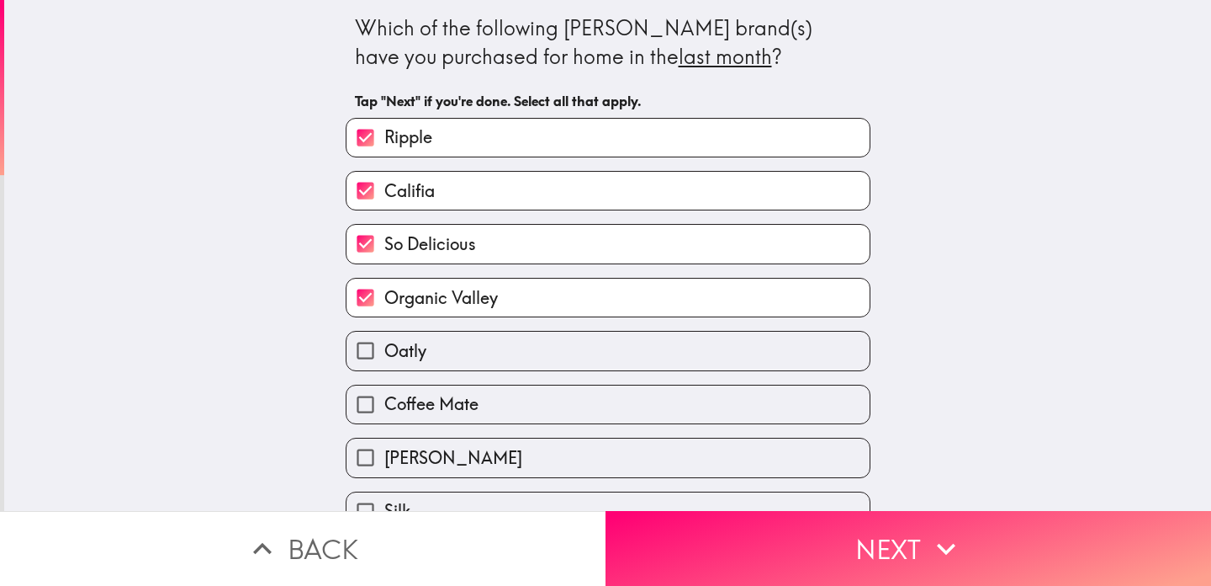
click at [463, 369] on label "Oatly" at bounding box center [608, 350] width 523 height 38
click at [384, 369] on input "Oatly" at bounding box center [366, 350] width 38 height 38
checkbox input "true"
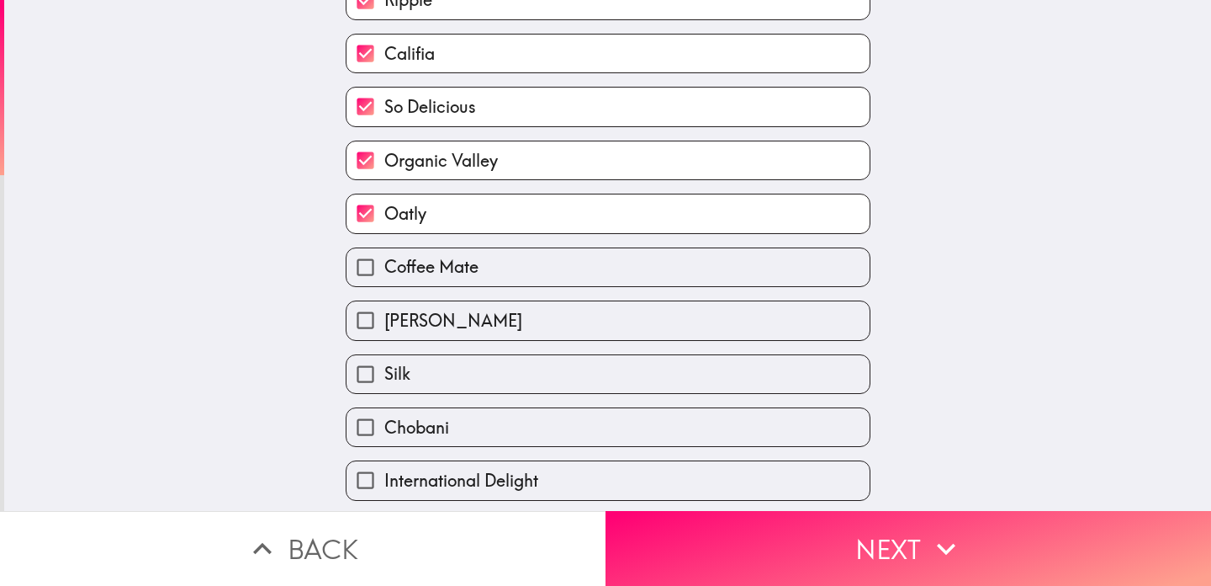
scroll to position [171, 0]
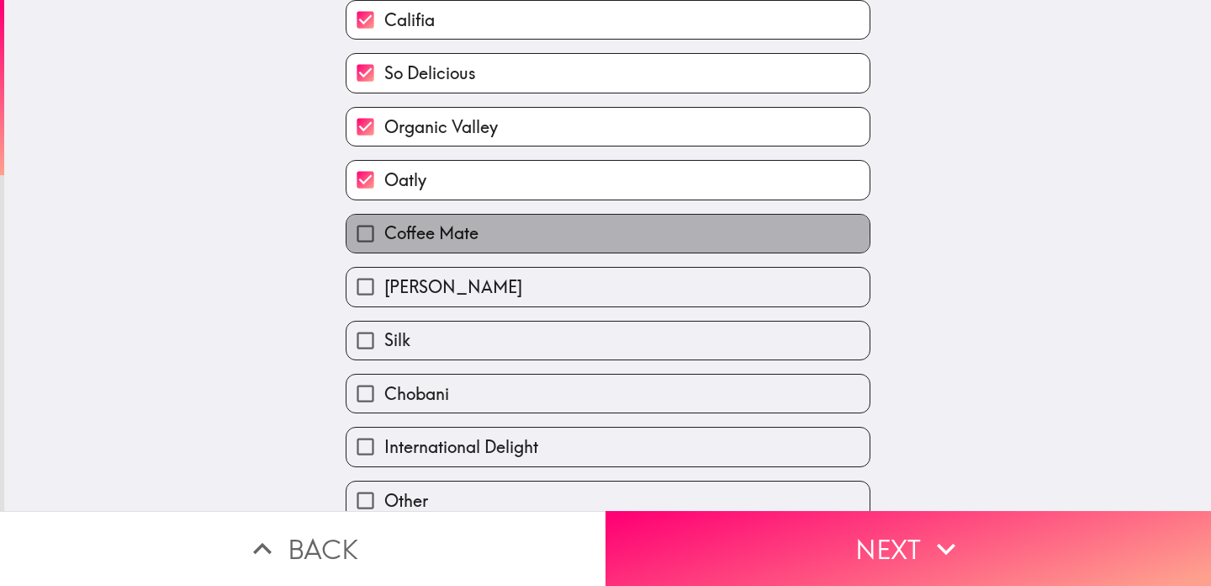
click at [513, 244] on label "Coffee Mate" at bounding box center [608, 234] width 523 height 38
click at [384, 244] on input "Coffee Mate" at bounding box center [366, 234] width 38 height 38
checkbox input "true"
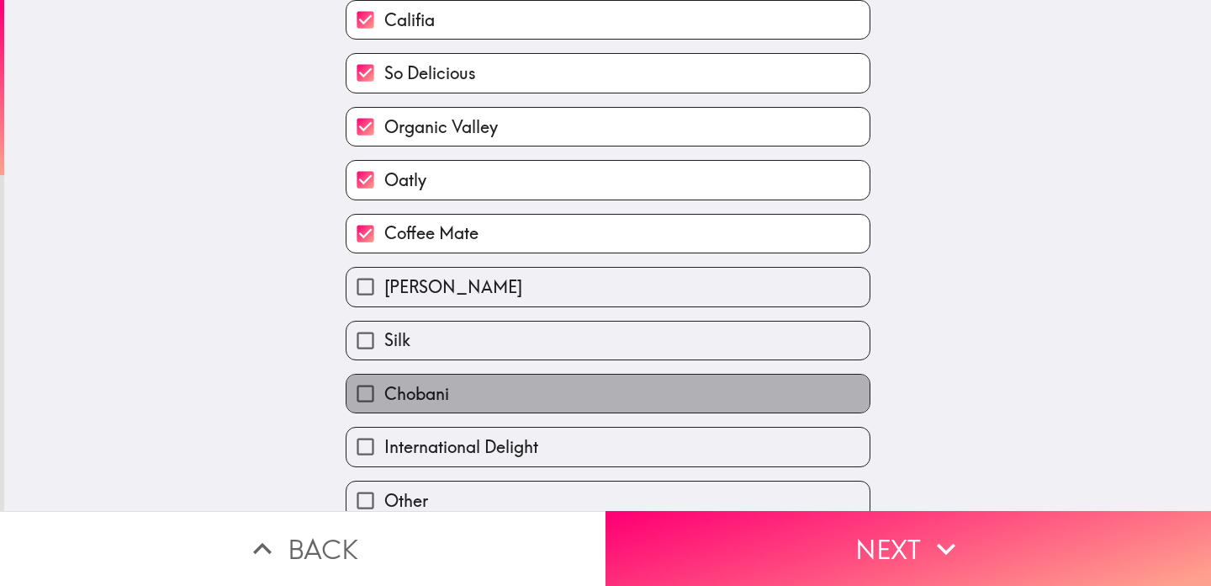
click at [496, 412] on label "Chobani" at bounding box center [608, 393] width 523 height 38
click at [384, 412] on input "Chobani" at bounding box center [366, 393] width 38 height 38
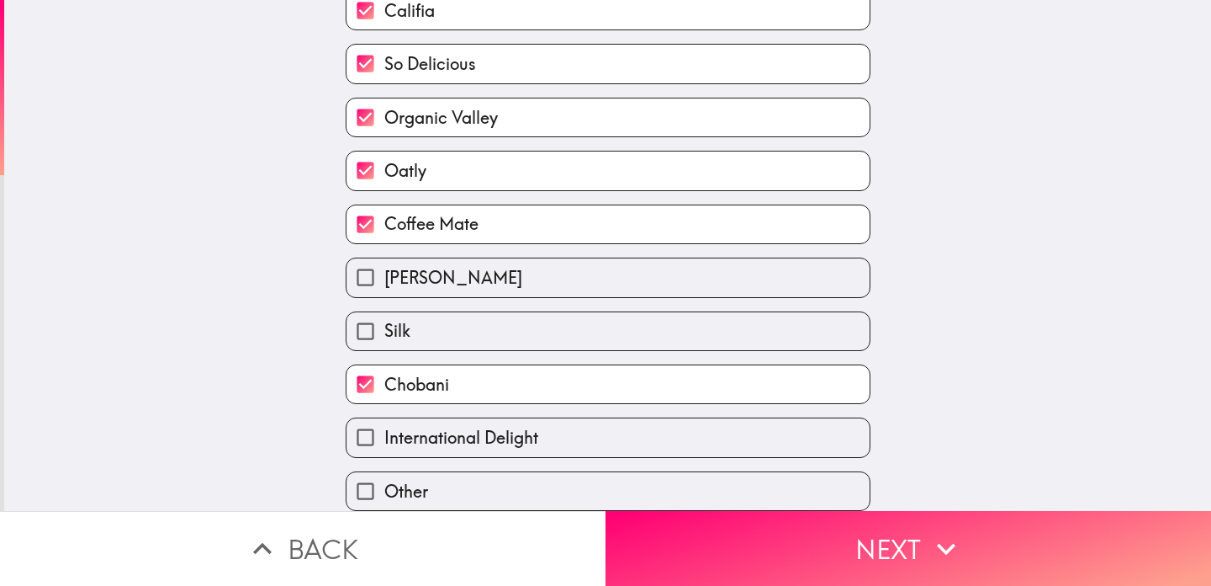
scroll to position [188, 0]
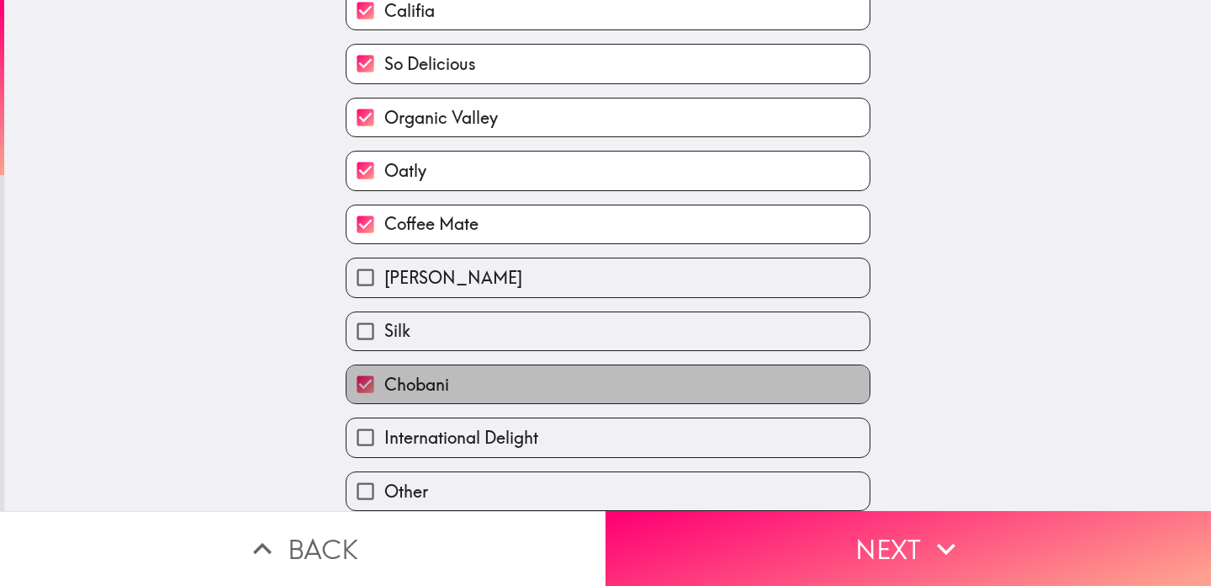
click at [506, 398] on label "Chobani" at bounding box center [608, 384] width 523 height 38
click at [384, 398] on input "Chobani" at bounding box center [366, 384] width 38 height 38
checkbox input "false"
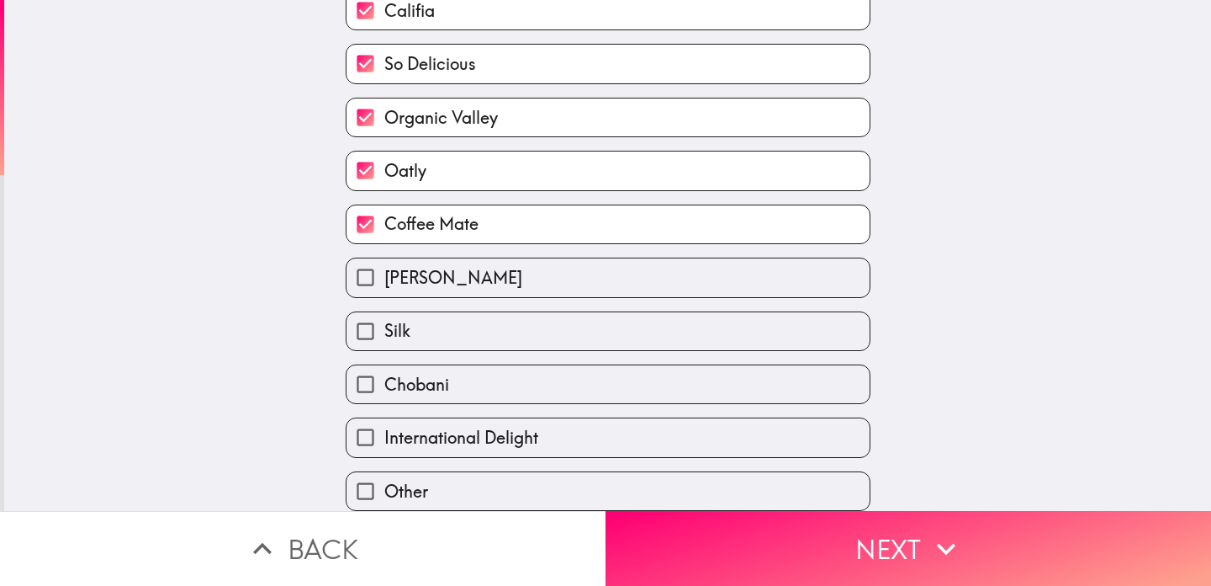
click at [506, 447] on span "International Delight" at bounding box center [461, 438] width 154 height 24
click at [384, 447] on input "International Delight" at bounding box center [366, 437] width 38 height 38
checkbox input "true"
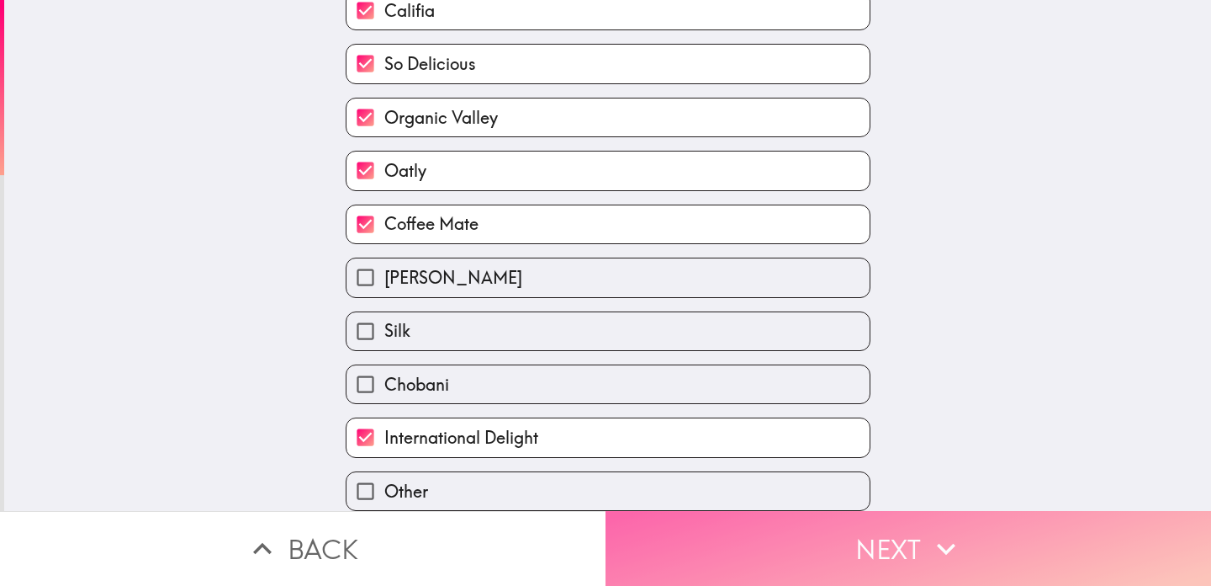
click at [840, 546] on button "Next" at bounding box center [909, 548] width 606 height 75
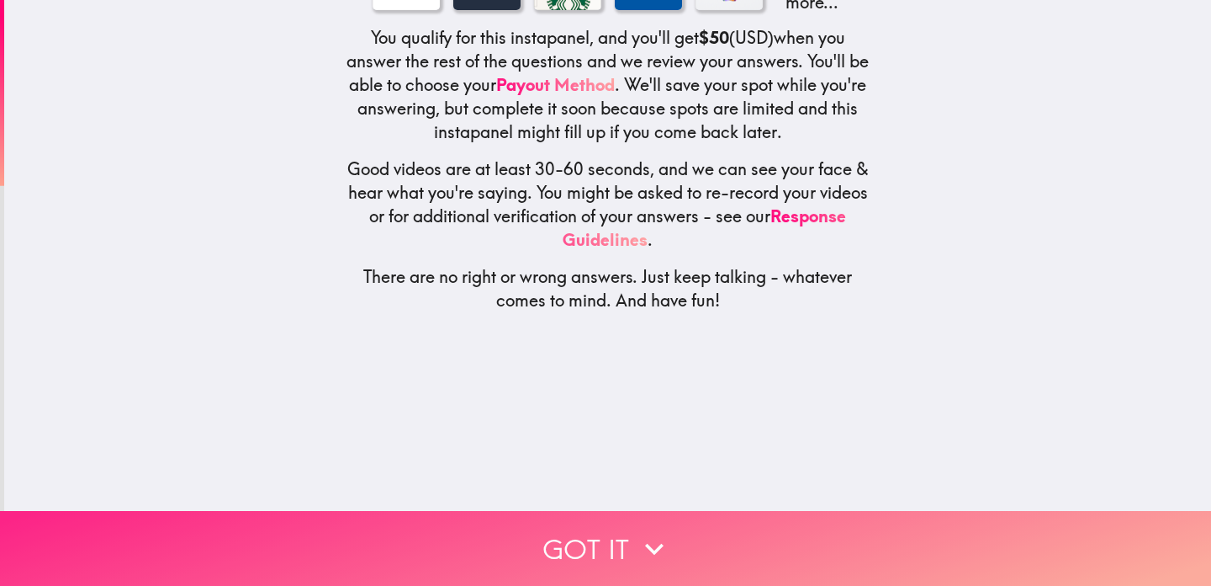
scroll to position [128, 0]
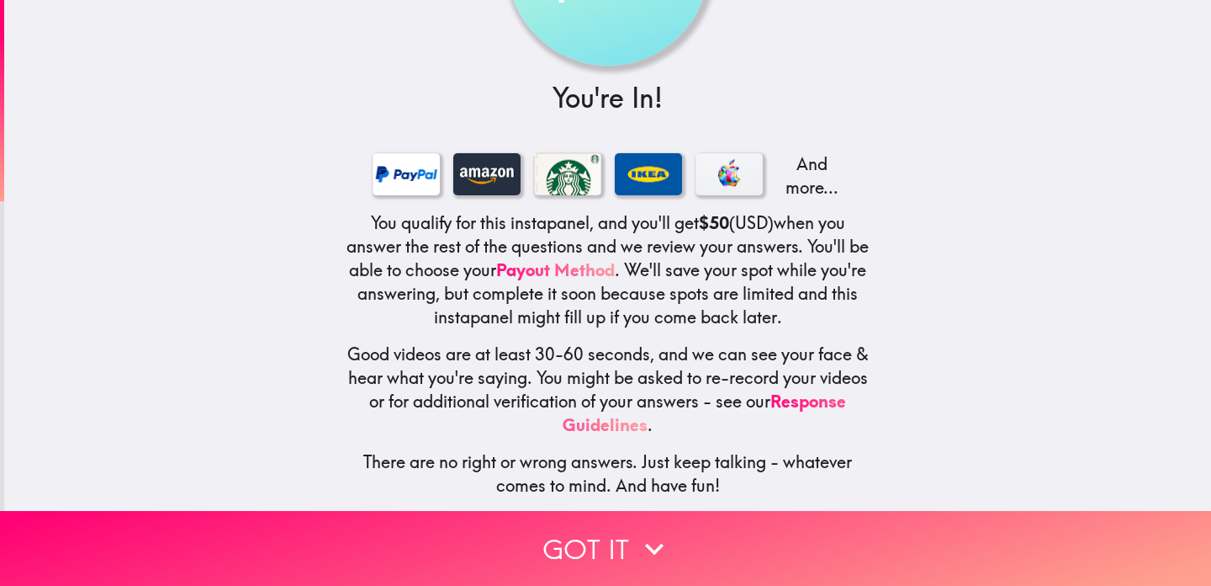
scroll to position [162, 0]
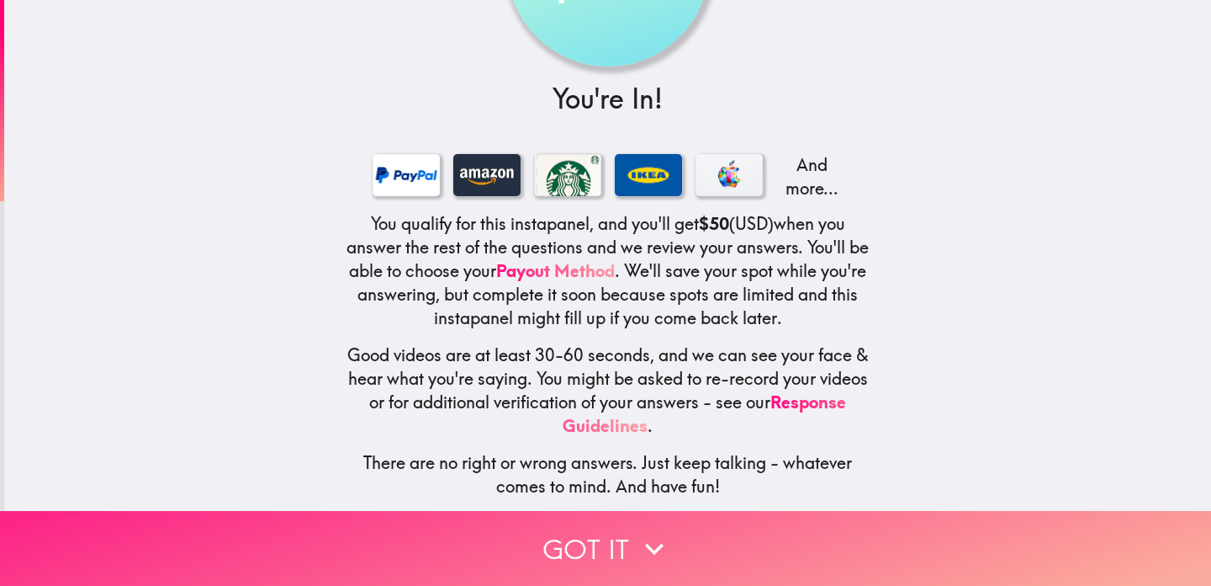
click at [671, 544] on icon "button" at bounding box center [654, 548] width 37 height 37
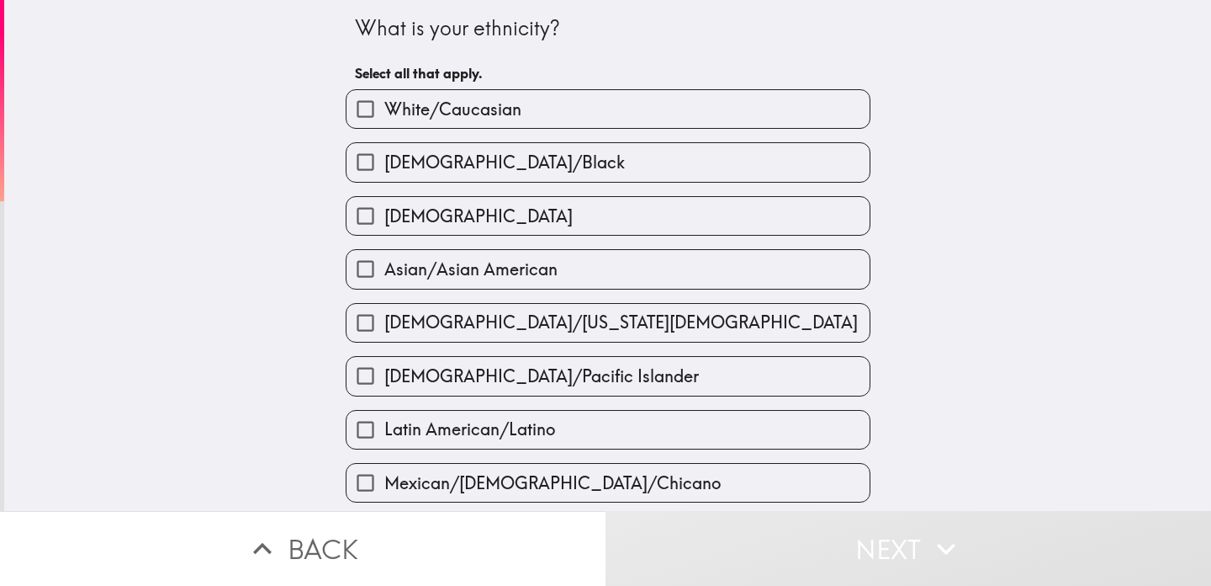
scroll to position [0, 0]
click at [533, 113] on label "White/Caucasian" at bounding box center [608, 109] width 523 height 38
click at [384, 113] on input "White/Caucasian" at bounding box center [366, 109] width 38 height 38
checkbox input "true"
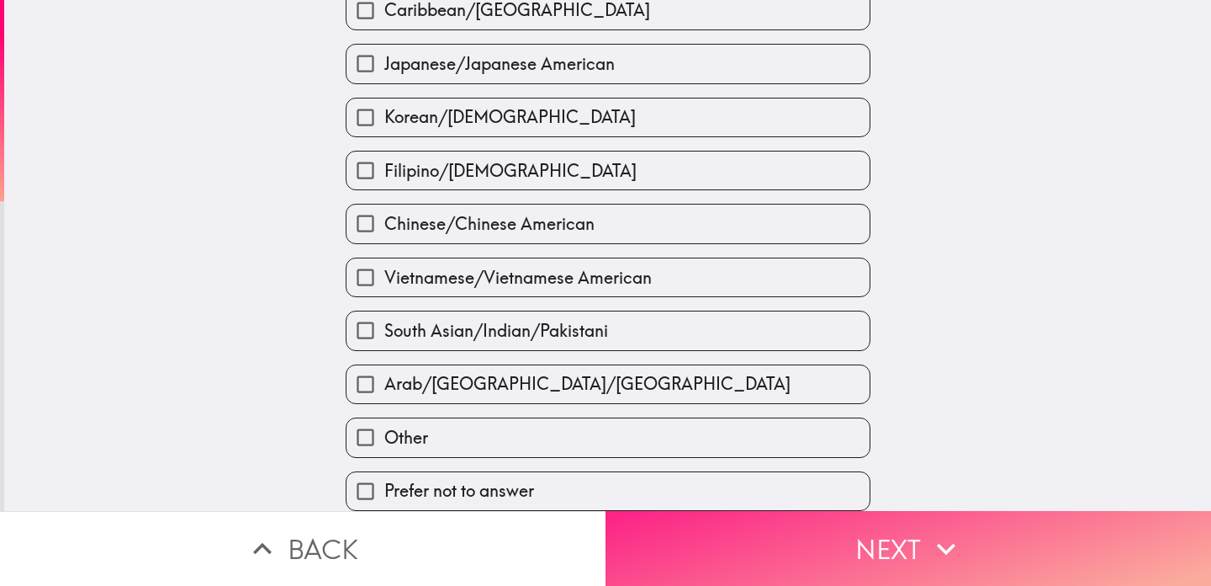
scroll to position [594, 0]
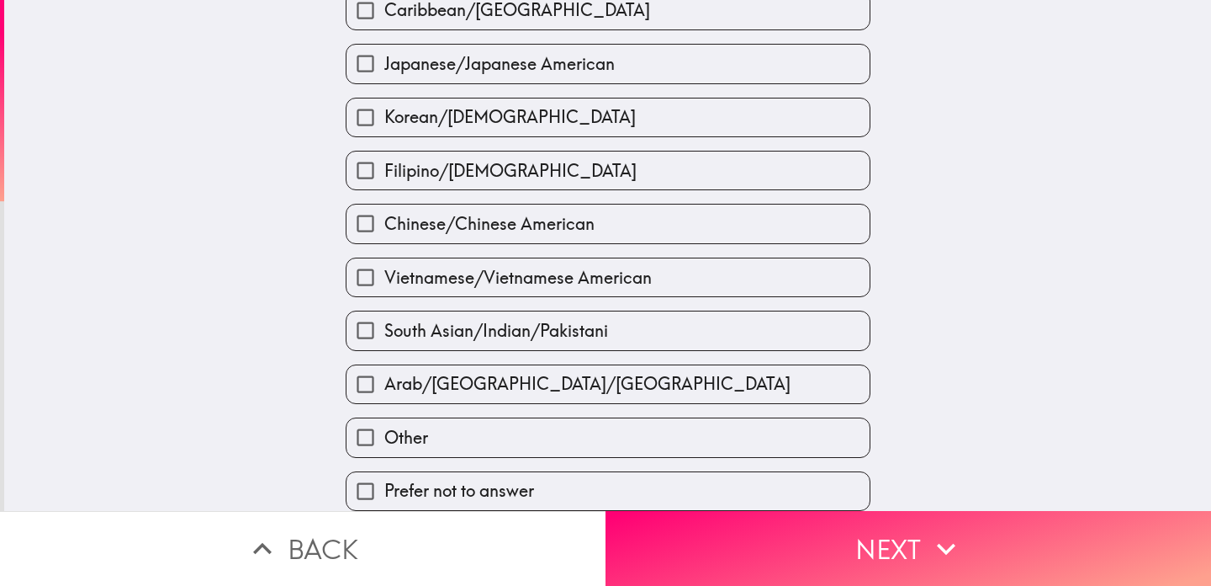
click at [633, 383] on span "Arab/[GEOGRAPHIC_DATA]/[GEOGRAPHIC_DATA]" at bounding box center [587, 384] width 406 height 24
click at [384, 383] on input "Arab/[GEOGRAPHIC_DATA]/[GEOGRAPHIC_DATA]" at bounding box center [366, 384] width 38 height 38
checkbox input "true"
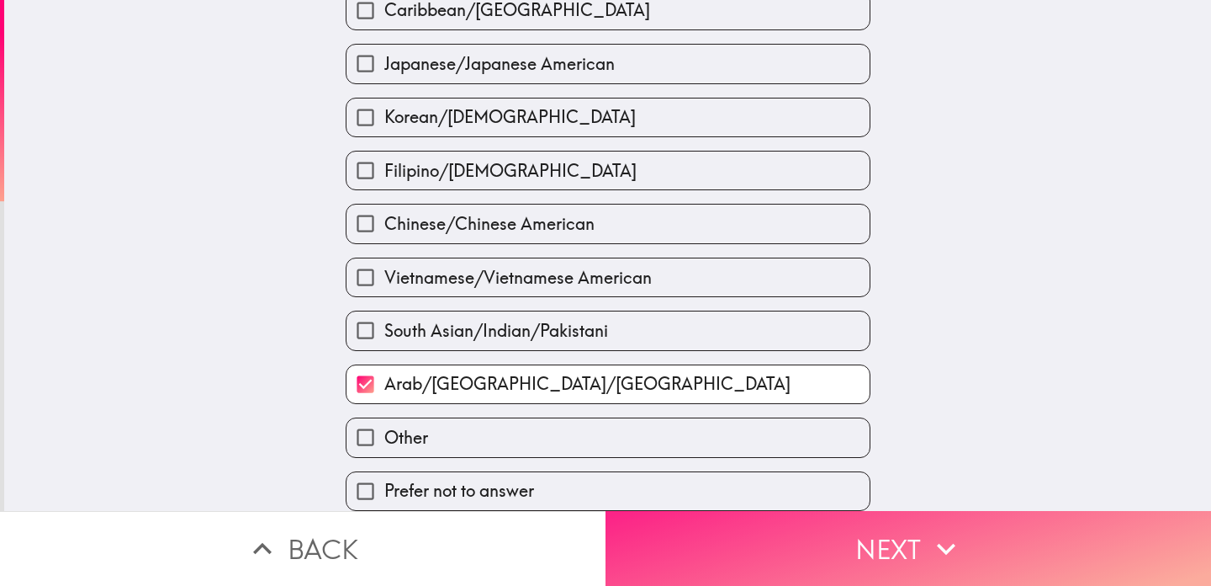
click at [860, 530] on button "Next" at bounding box center [909, 548] width 606 height 75
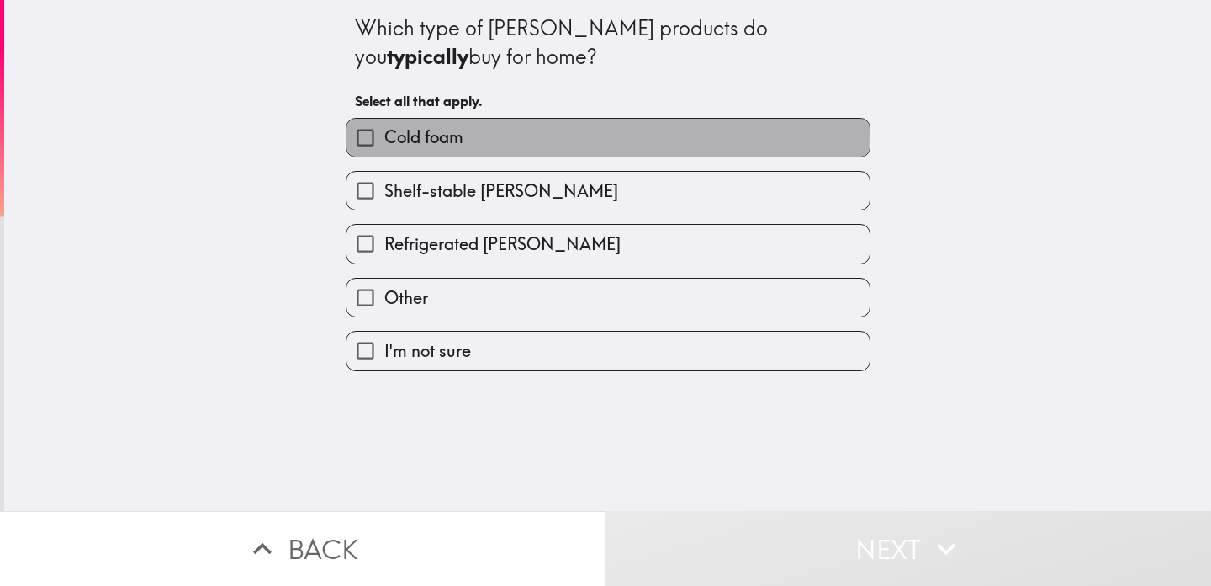
click at [509, 131] on label "Cold foam" at bounding box center [608, 138] width 523 height 38
click at [384, 131] on input "Cold foam" at bounding box center [366, 138] width 38 height 38
checkbox input "true"
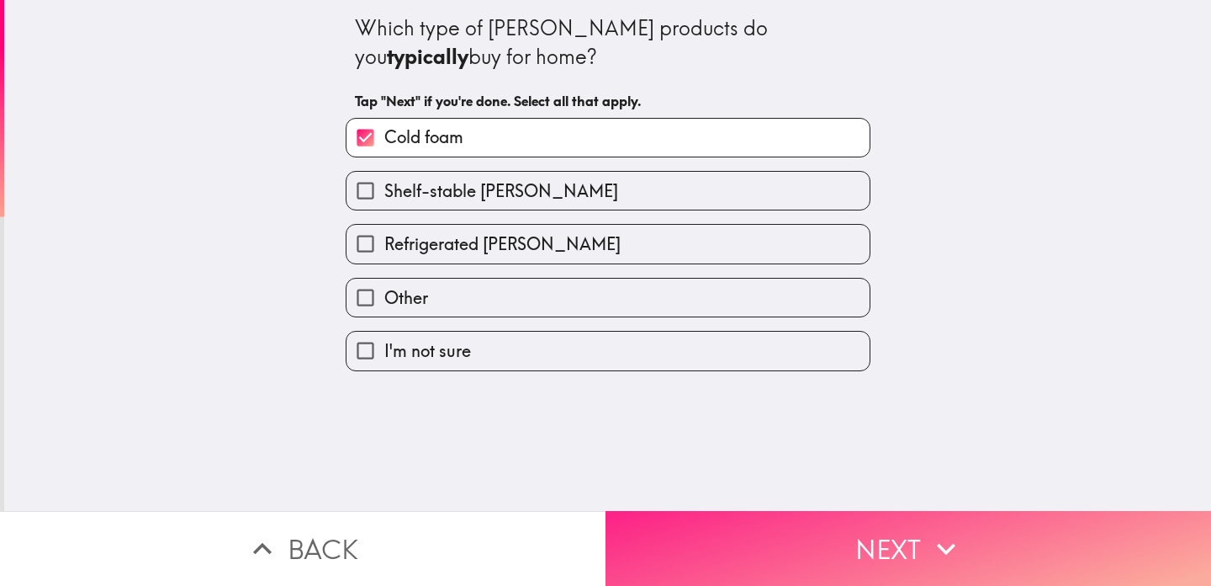
click at [781, 537] on button "Next" at bounding box center [909, 548] width 606 height 75
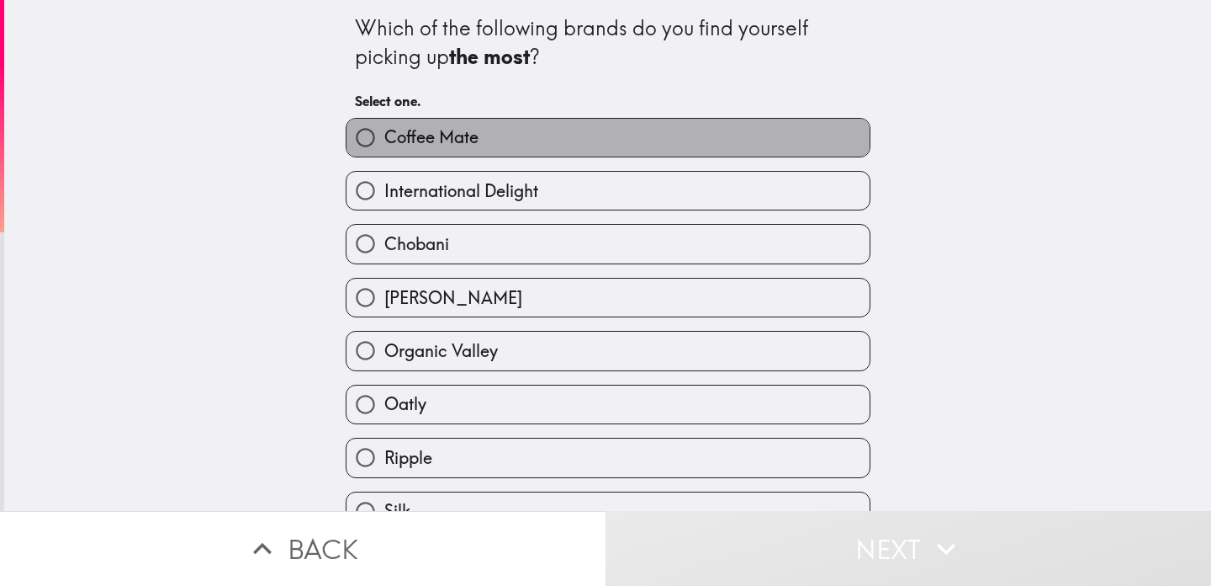
click at [604, 136] on label "Coffee Mate" at bounding box center [608, 138] width 523 height 38
click at [384, 136] on input "Coffee Mate" at bounding box center [366, 138] width 38 height 38
radio input "true"
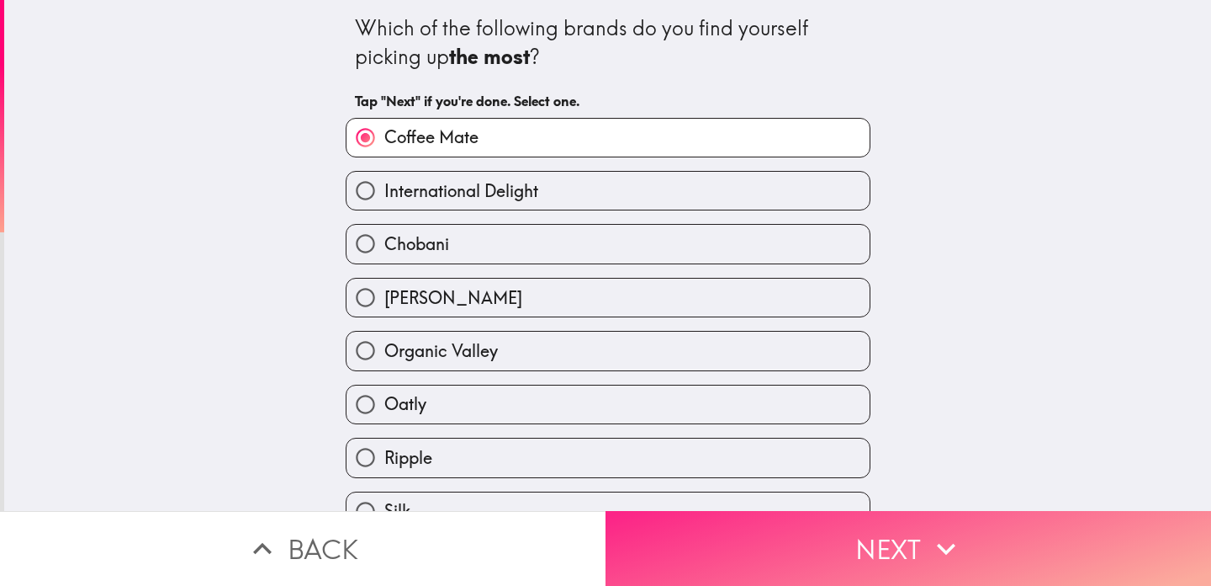
click at [740, 538] on button "Next" at bounding box center [909, 548] width 606 height 75
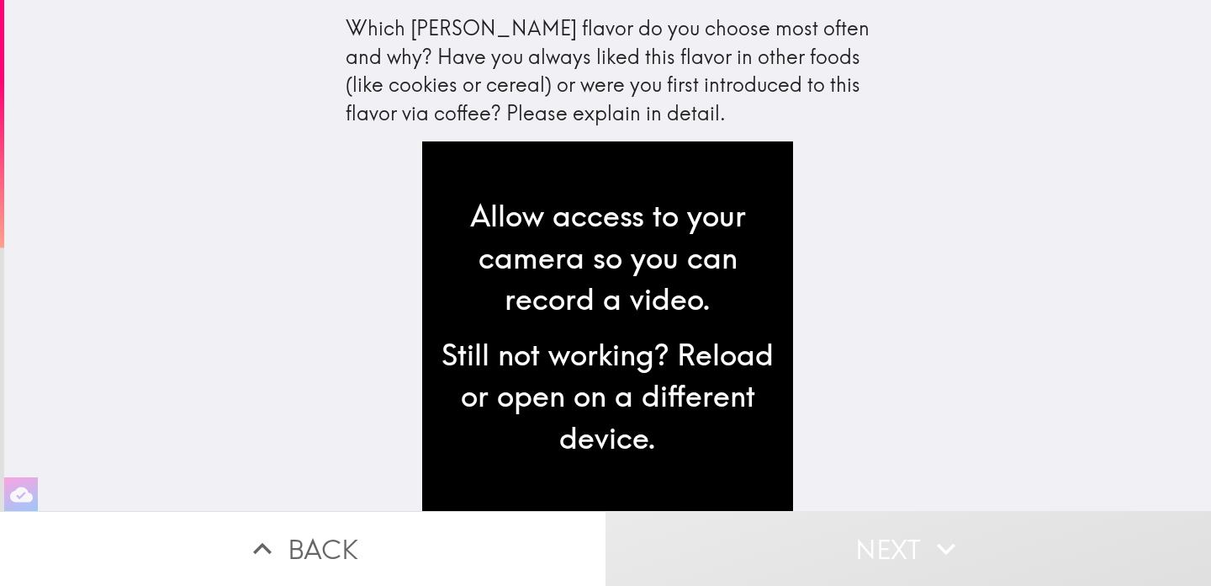
click at [610, 406] on div "Still not working? Reload or open on a different device." at bounding box center [608, 396] width 344 height 125
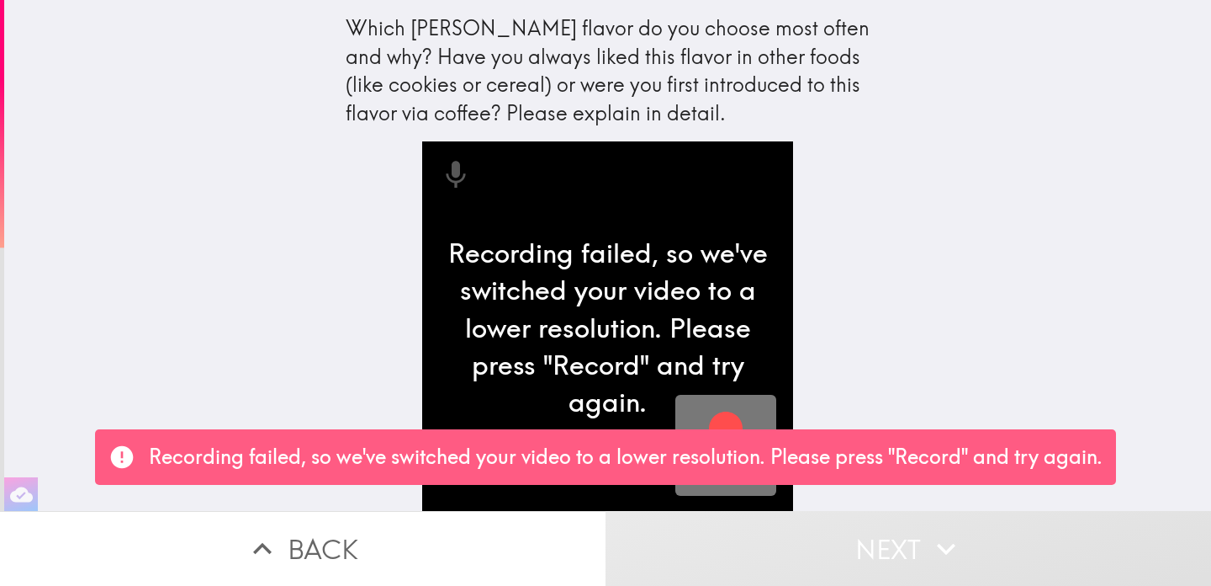
click at [714, 414] on icon "button" at bounding box center [726, 428] width 40 height 40
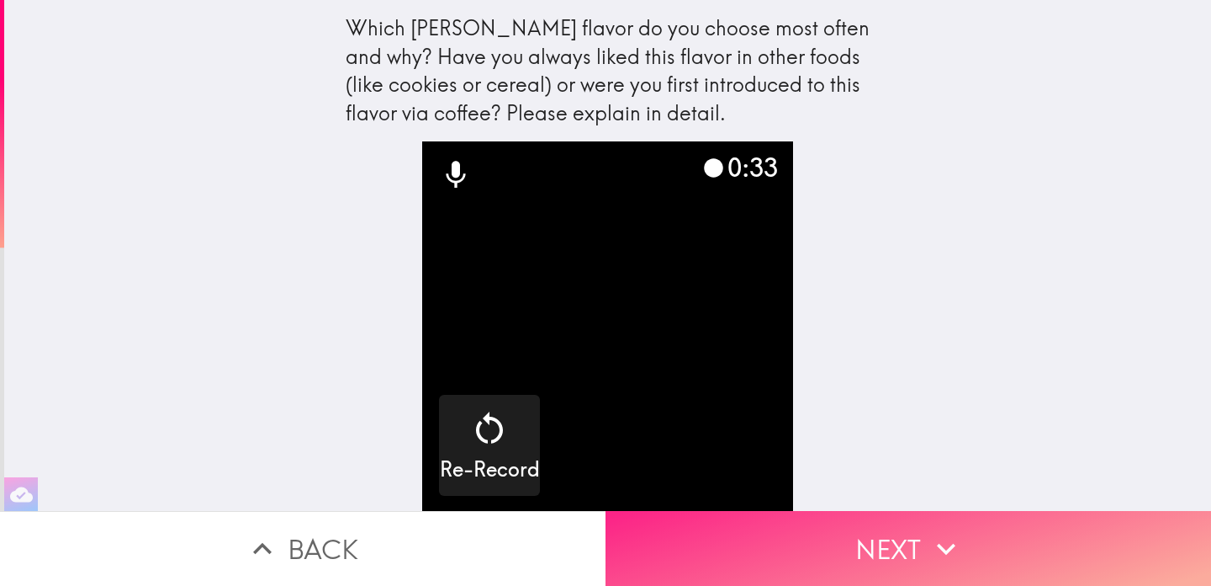
click at [899, 566] on button "Next" at bounding box center [909, 548] width 606 height 75
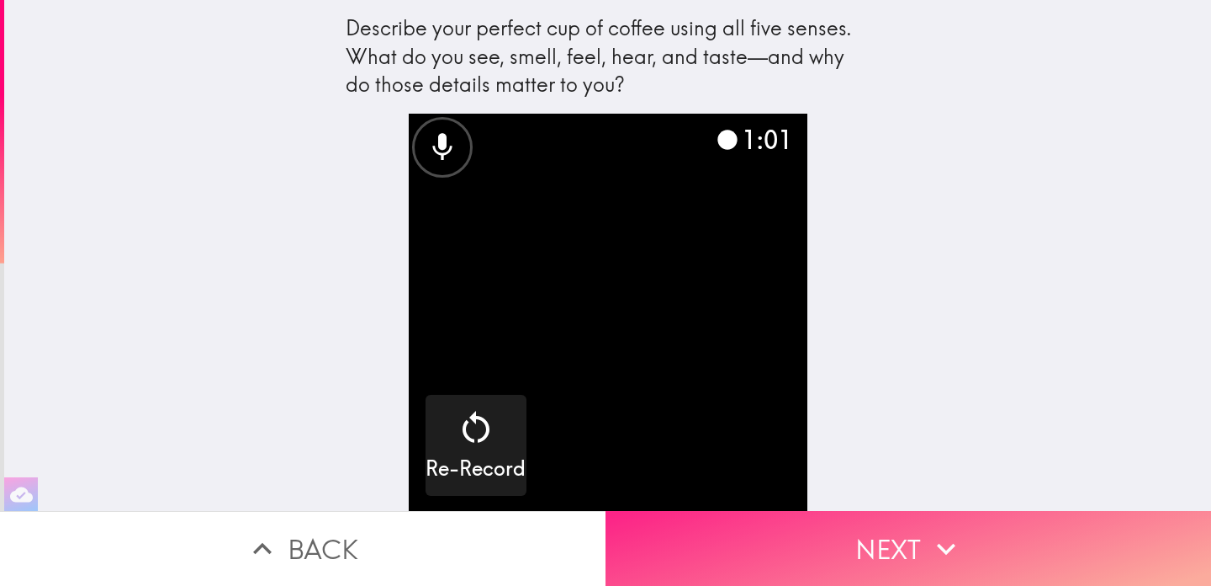
click at [782, 542] on button "Next" at bounding box center [909, 548] width 606 height 75
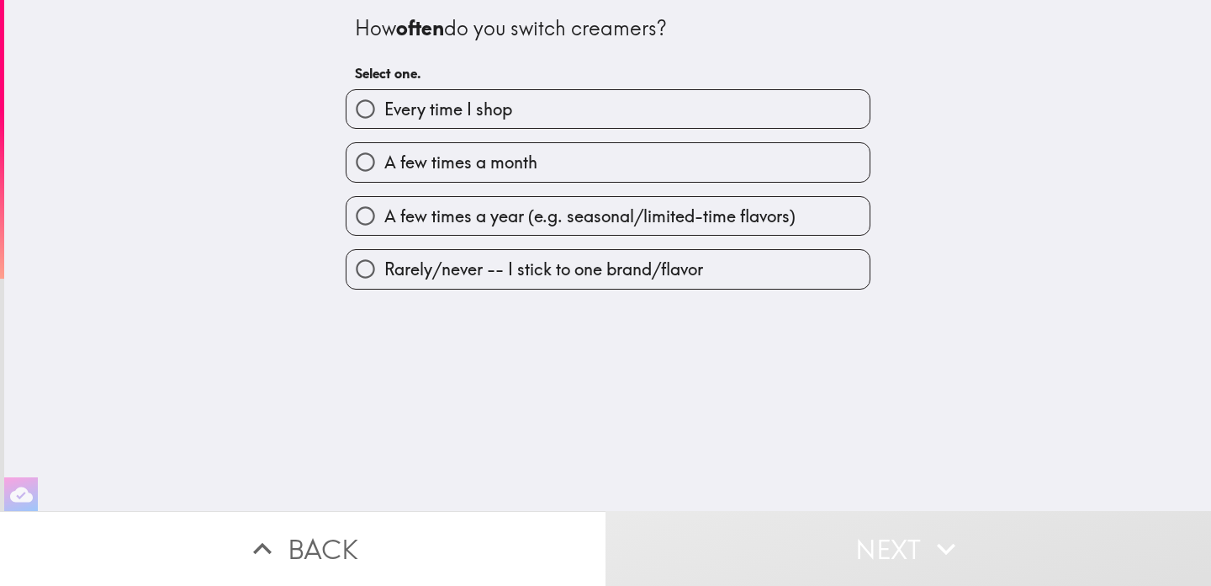
click at [547, 167] on label "A few times a month" at bounding box center [608, 162] width 523 height 38
click at [384, 167] on input "A few times a month" at bounding box center [366, 162] width 38 height 38
radio input "true"
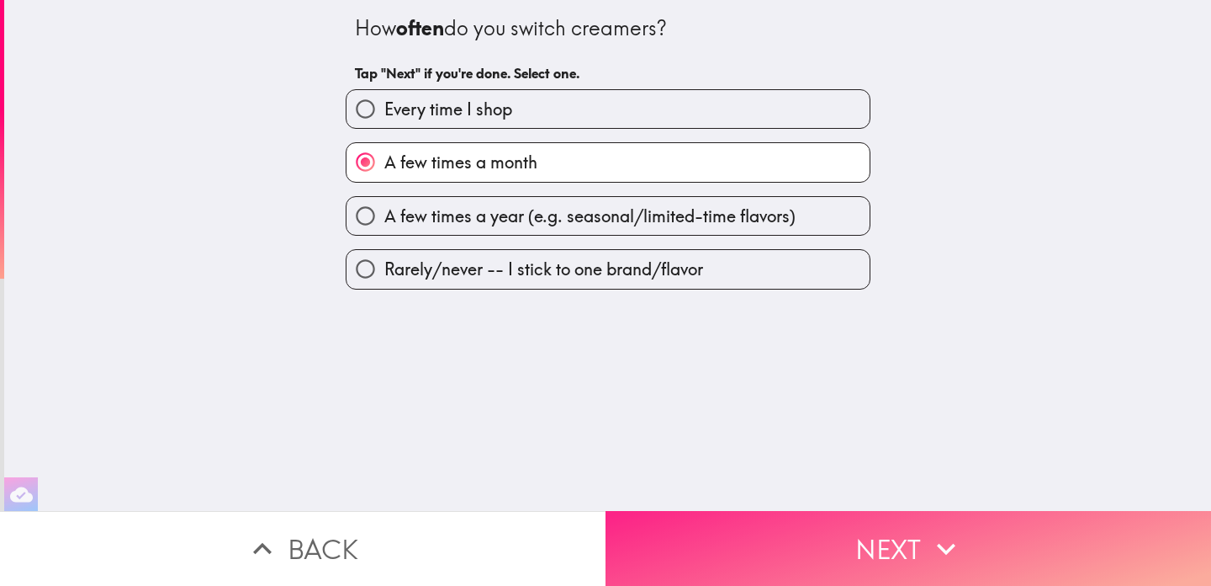
click at [787, 517] on button "Next" at bounding box center [909, 548] width 606 height 75
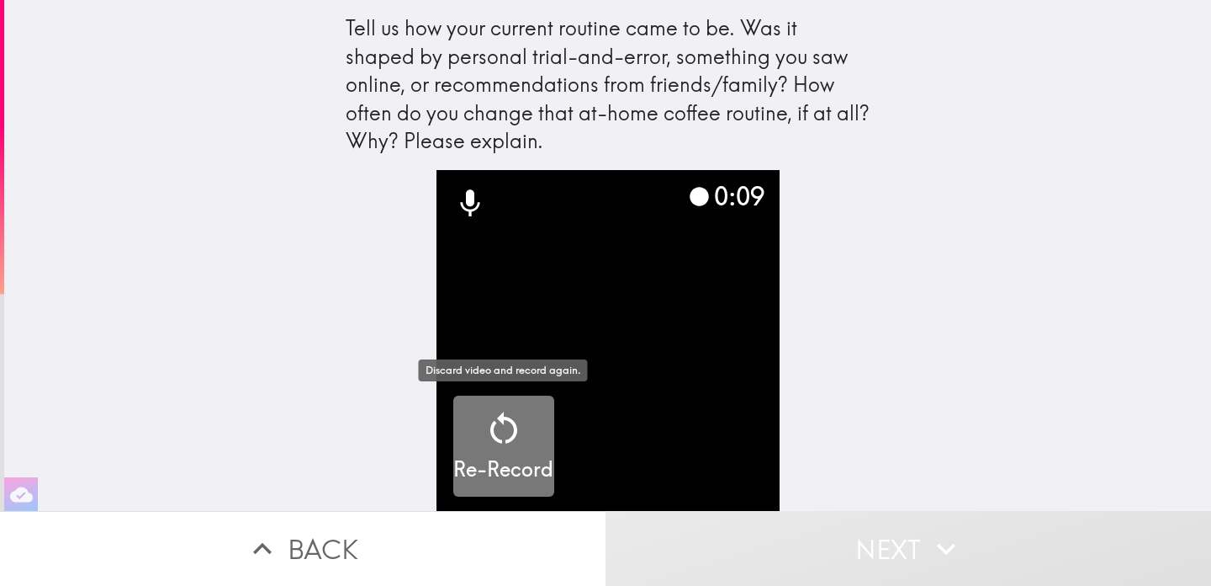
click at [501, 423] on icon "button" at bounding box center [504, 428] width 40 height 40
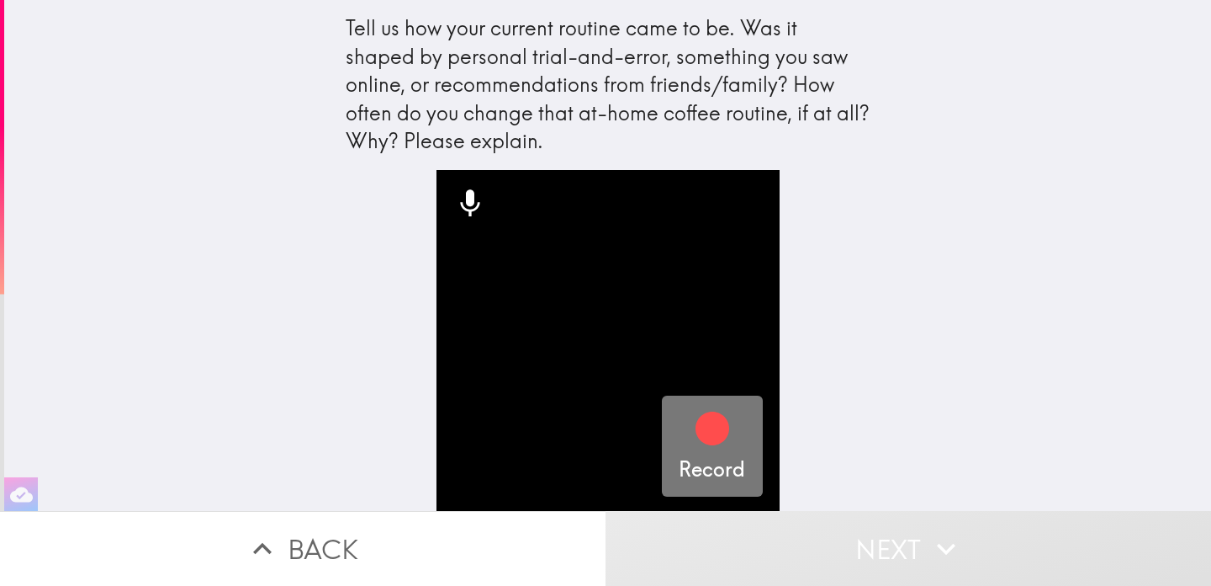
click at [713, 451] on div "button" at bounding box center [712, 431] width 40 height 47
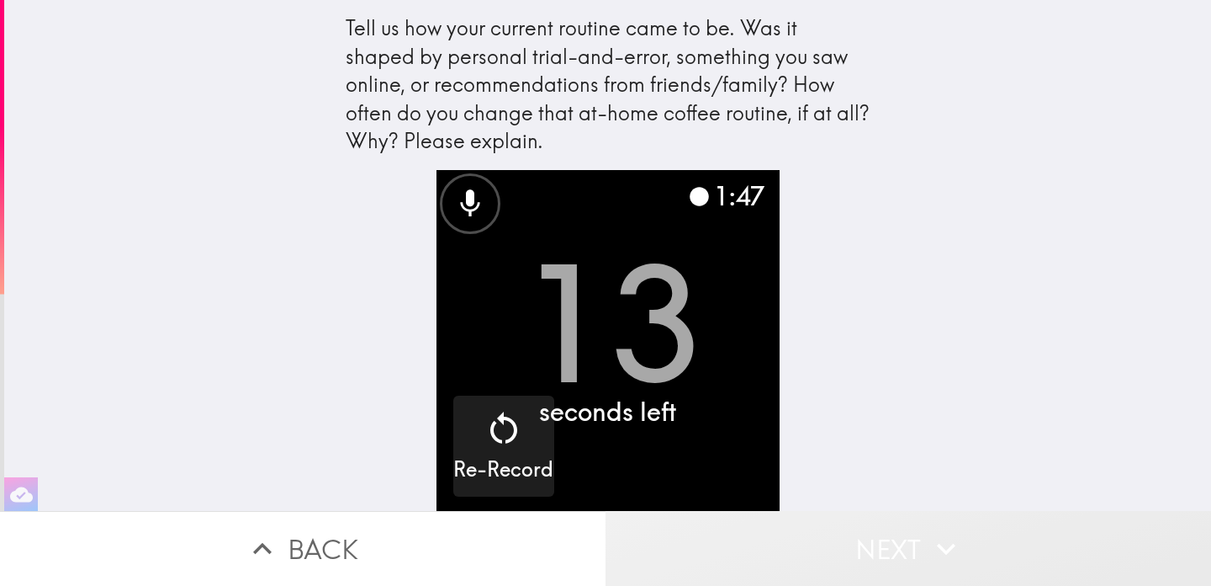
click at [926, 542] on button "Next" at bounding box center [909, 548] width 606 height 75
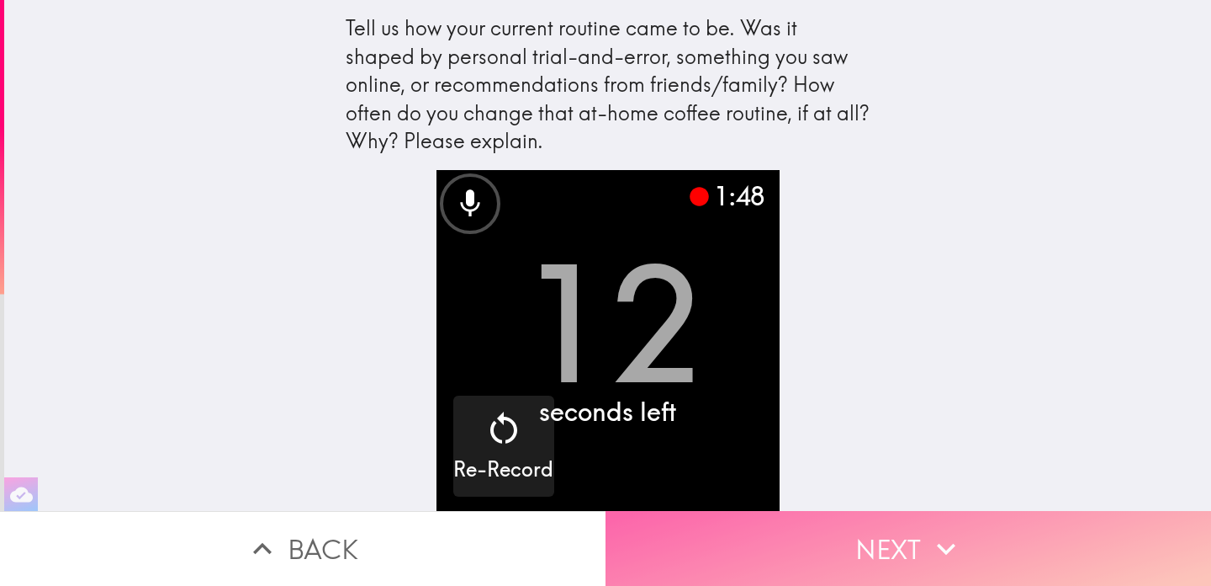
click at [926, 543] on button "Next" at bounding box center [909, 548] width 606 height 75
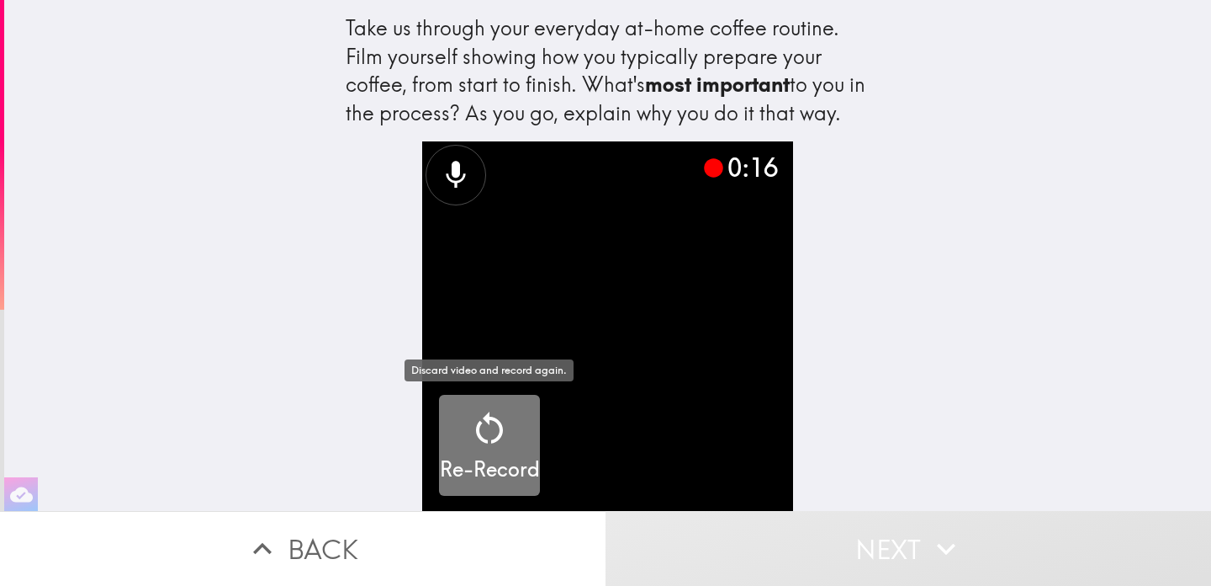
click at [522, 440] on div "Re-Record" at bounding box center [490, 446] width 100 height 76
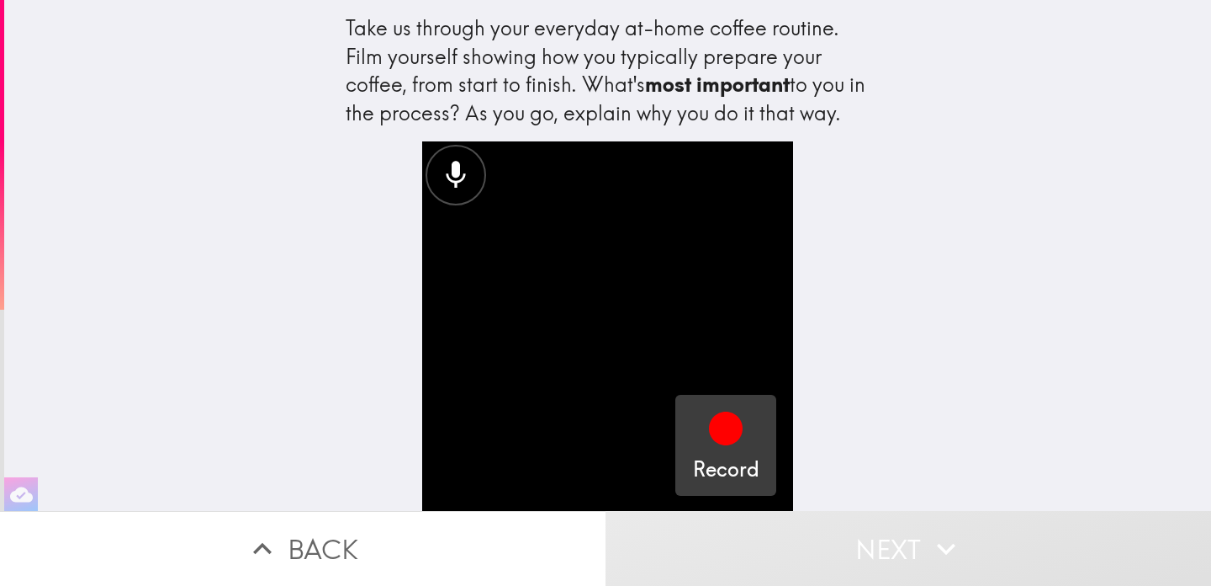
click at [733, 450] on div "button" at bounding box center [726, 431] width 40 height 47
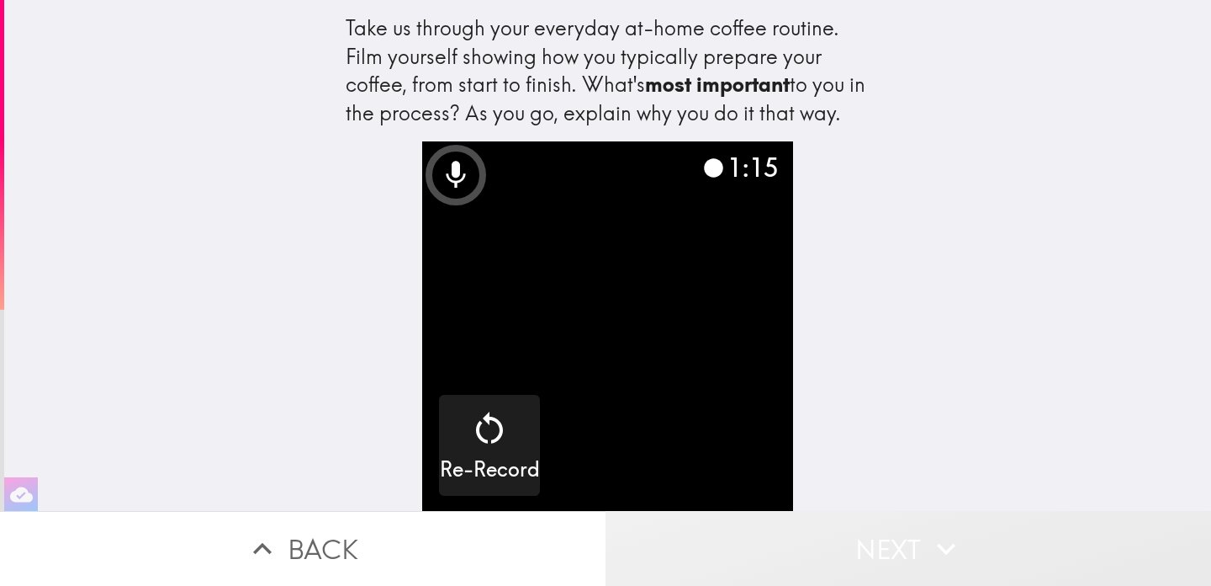
click at [909, 555] on button "Next" at bounding box center [909, 548] width 606 height 75
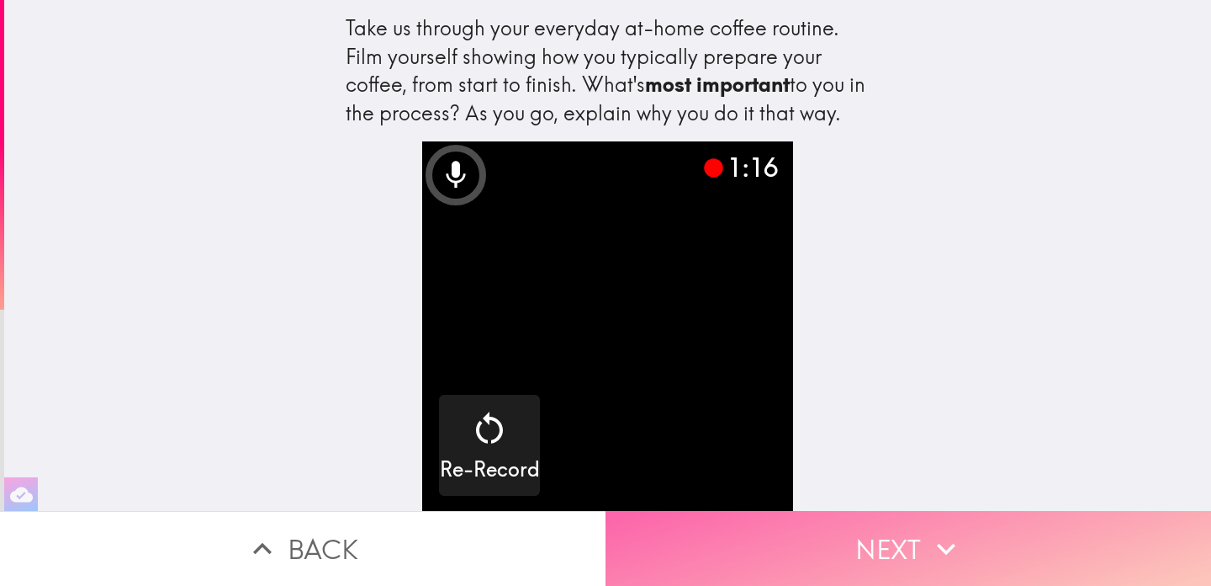
click at [909, 555] on button "Next" at bounding box center [909, 548] width 606 height 75
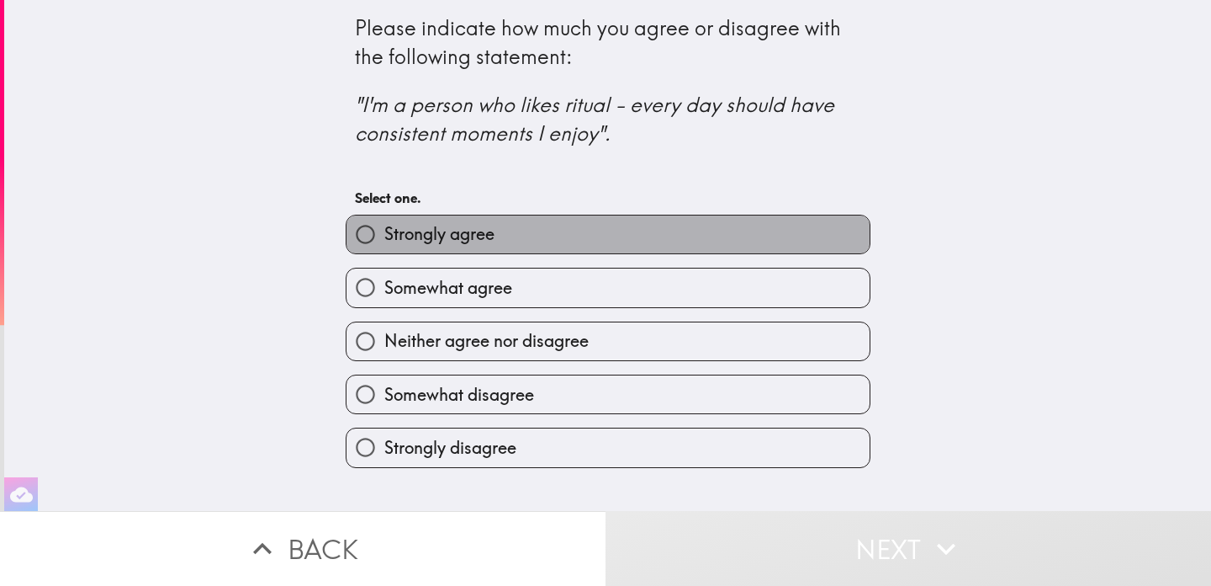
click at [711, 243] on label "Strongly agree" at bounding box center [608, 234] width 523 height 38
click at [384, 243] on input "Strongly agree" at bounding box center [366, 234] width 38 height 38
radio input "true"
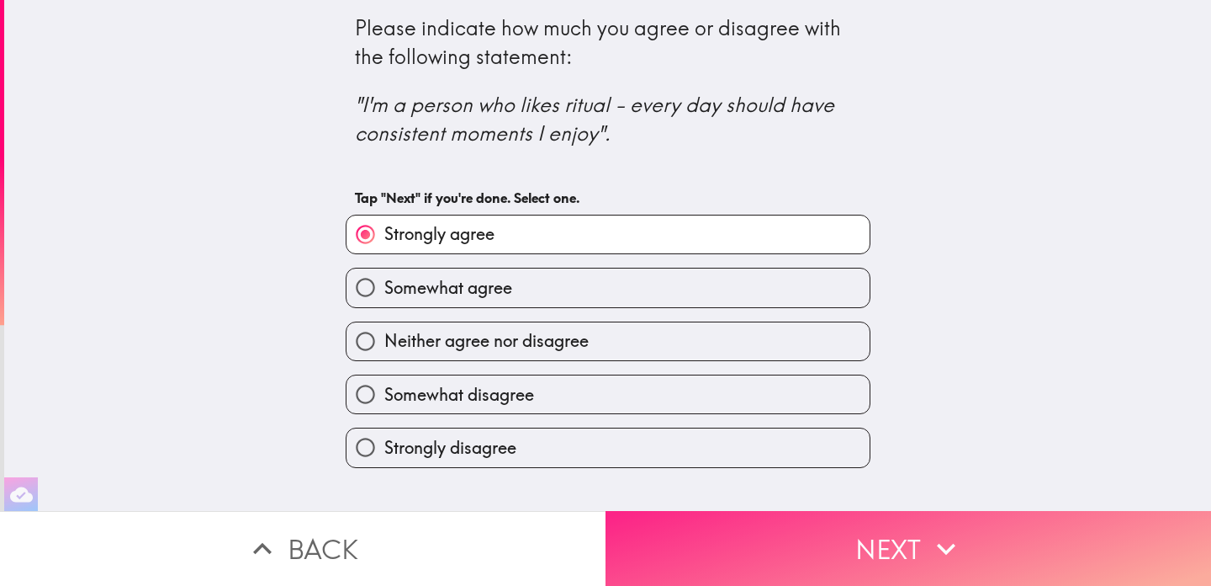
click at [780, 543] on button "Next" at bounding box center [909, 548] width 606 height 75
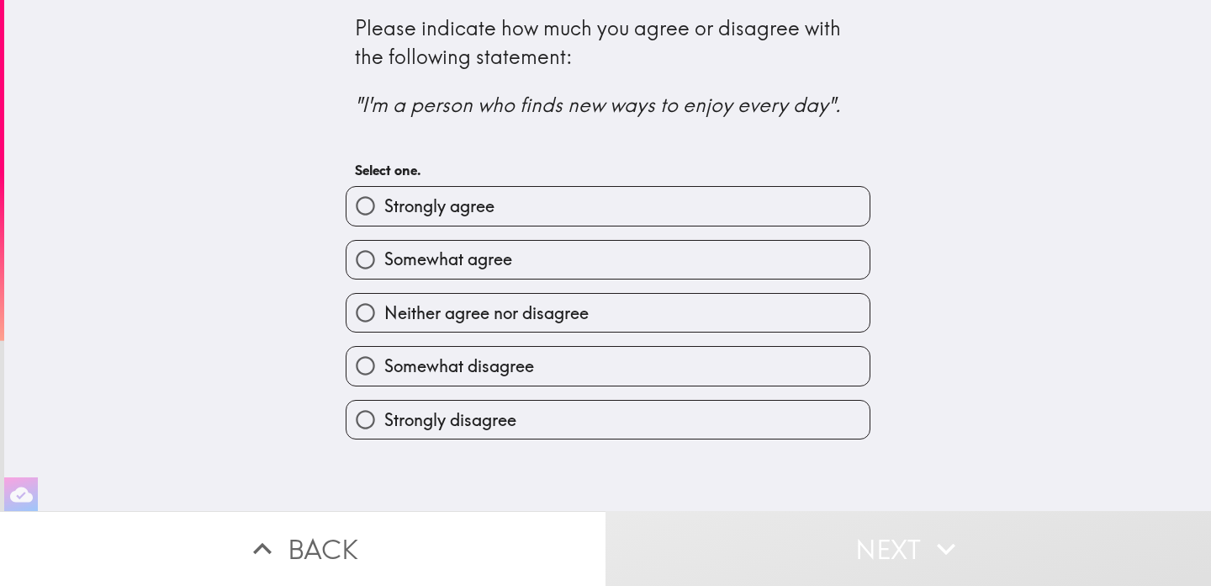
click at [697, 209] on label "Strongly agree" at bounding box center [608, 206] width 523 height 38
click at [384, 209] on input "Strongly agree" at bounding box center [366, 206] width 38 height 38
radio input "true"
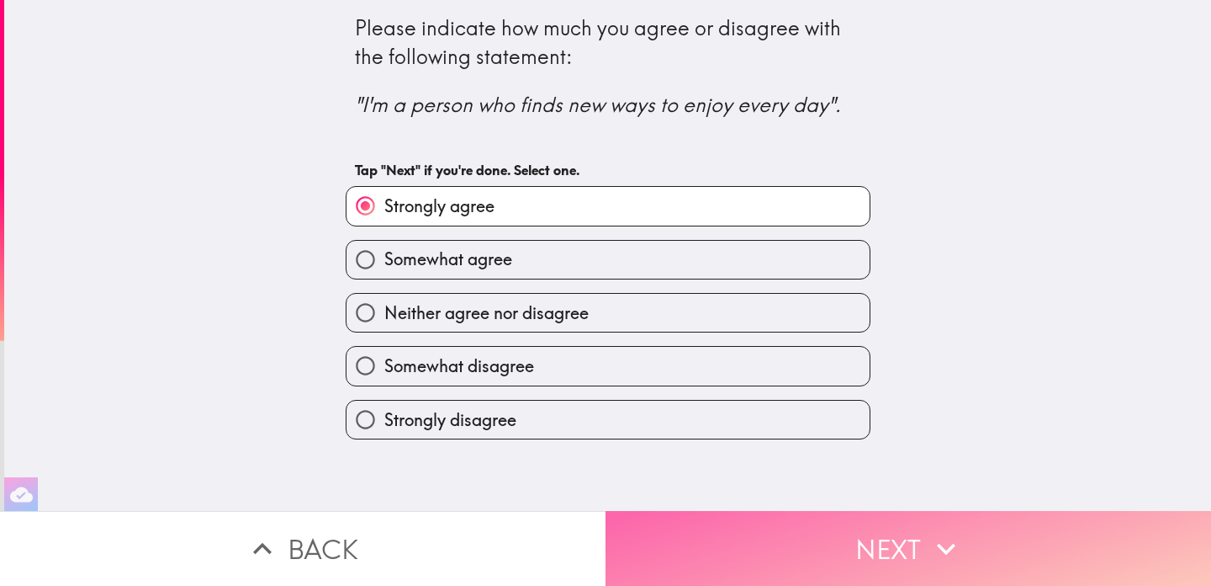
click at [749, 554] on button "Next" at bounding box center [909, 548] width 606 height 75
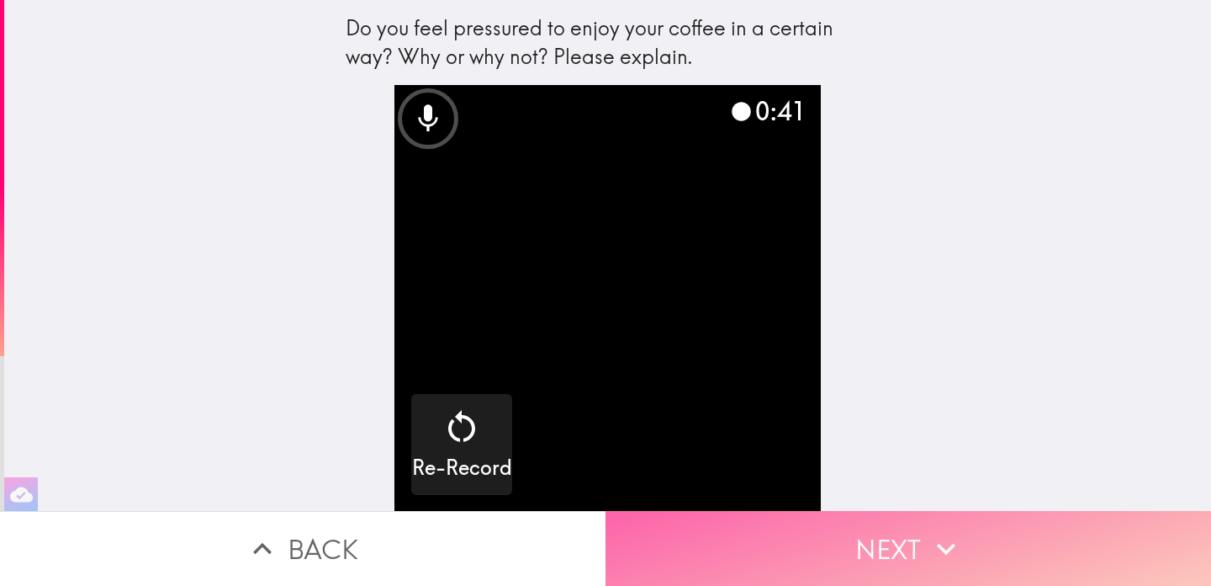
click at [832, 530] on button "Next" at bounding box center [909, 548] width 606 height 75
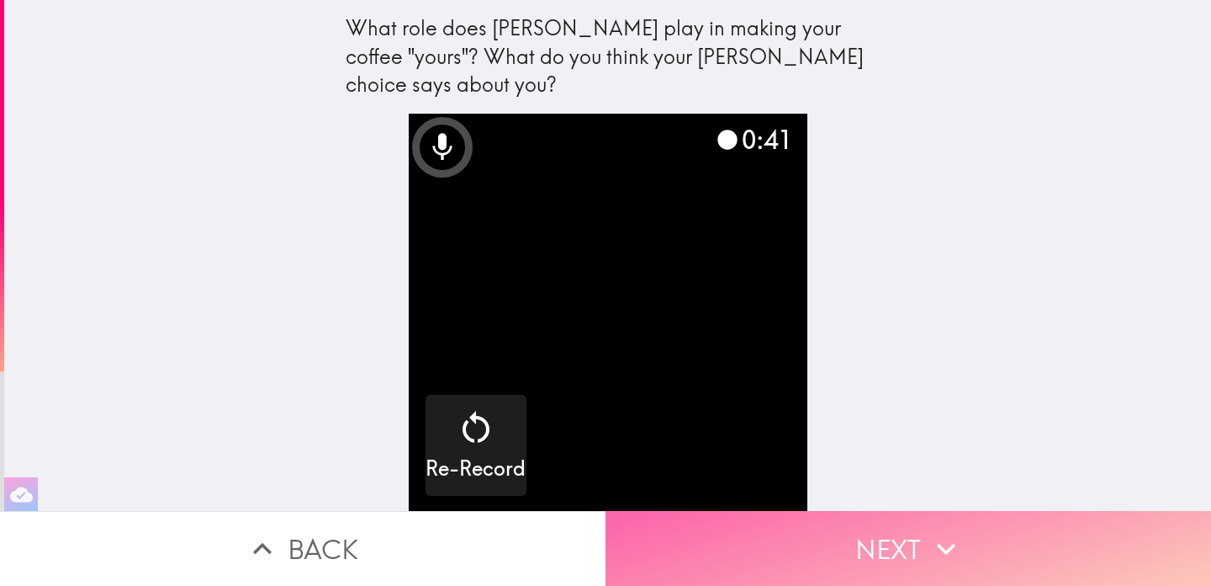
click at [901, 581] on button "Next" at bounding box center [909, 548] width 606 height 75
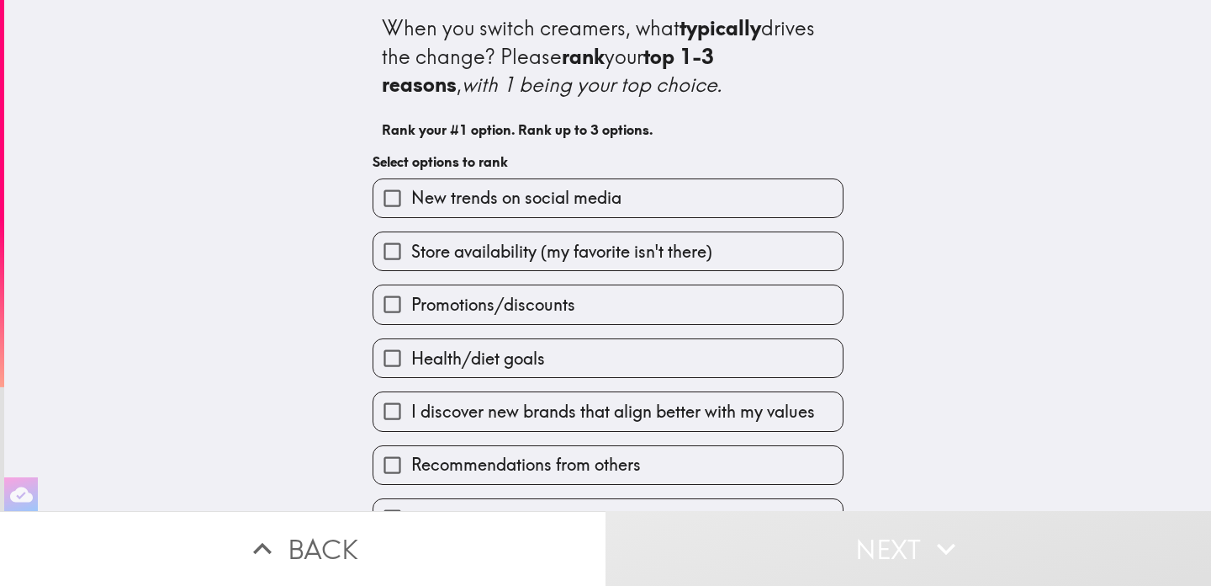
click at [586, 308] on label "Promotions/discounts" at bounding box center [608, 304] width 469 height 38
click at [411, 308] on input "Promotions/discounts" at bounding box center [393, 304] width 38 height 38
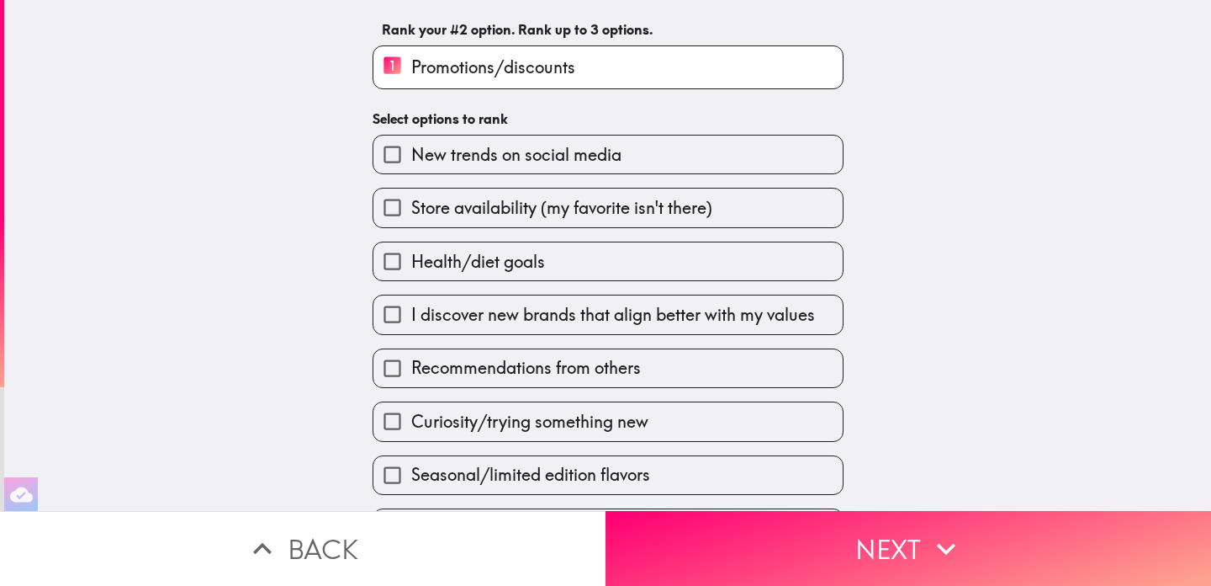
click at [627, 271] on label "Health/diet goals" at bounding box center [608, 261] width 469 height 38
click at [411, 271] on input "Health/diet goals" at bounding box center [393, 261] width 38 height 38
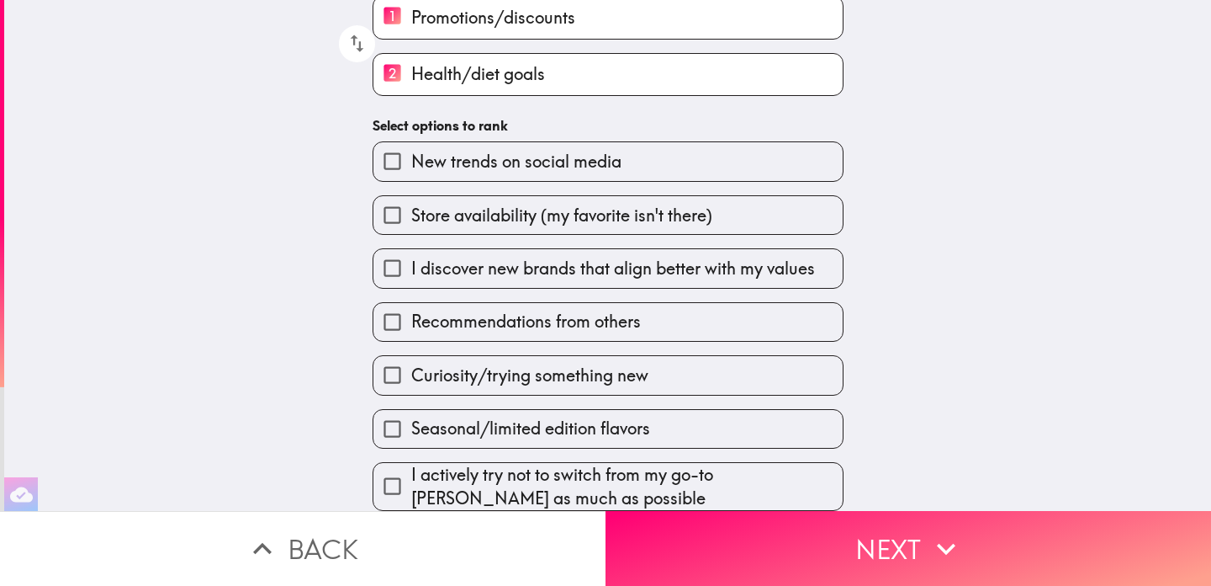
scroll to position [155, 0]
click at [649, 385] on label "Curiosity/trying something new" at bounding box center [608, 375] width 469 height 38
click at [411, 385] on input "Curiosity/trying something new" at bounding box center [393, 375] width 38 height 38
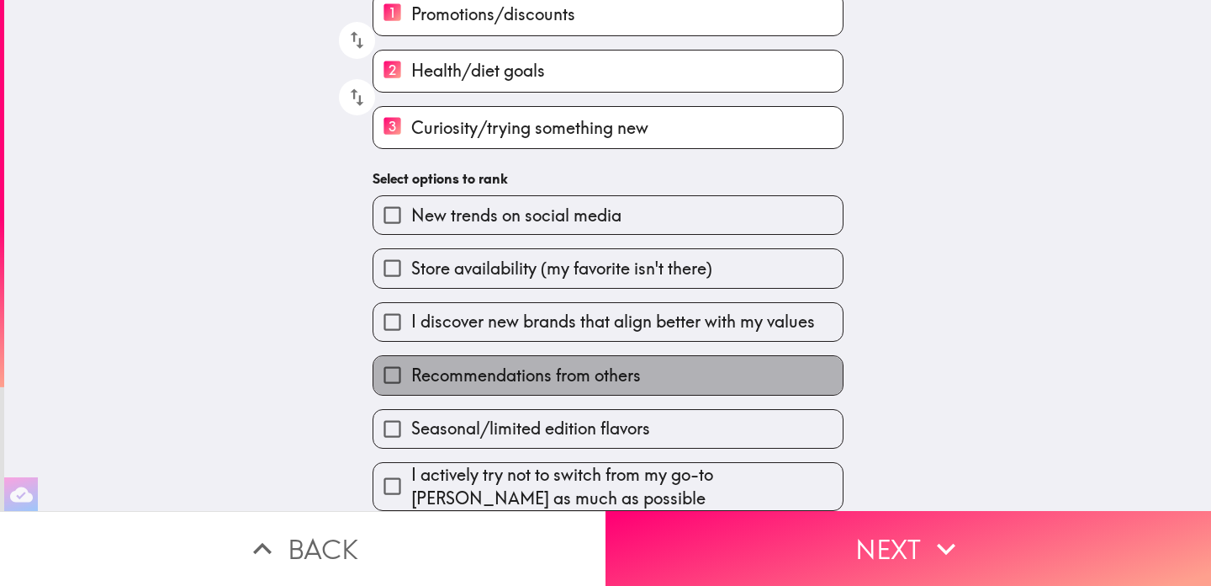
click at [655, 380] on label "Recommendations from others" at bounding box center [608, 375] width 469 height 38
click at [411, 380] on input "Recommendations from others" at bounding box center [393, 375] width 38 height 38
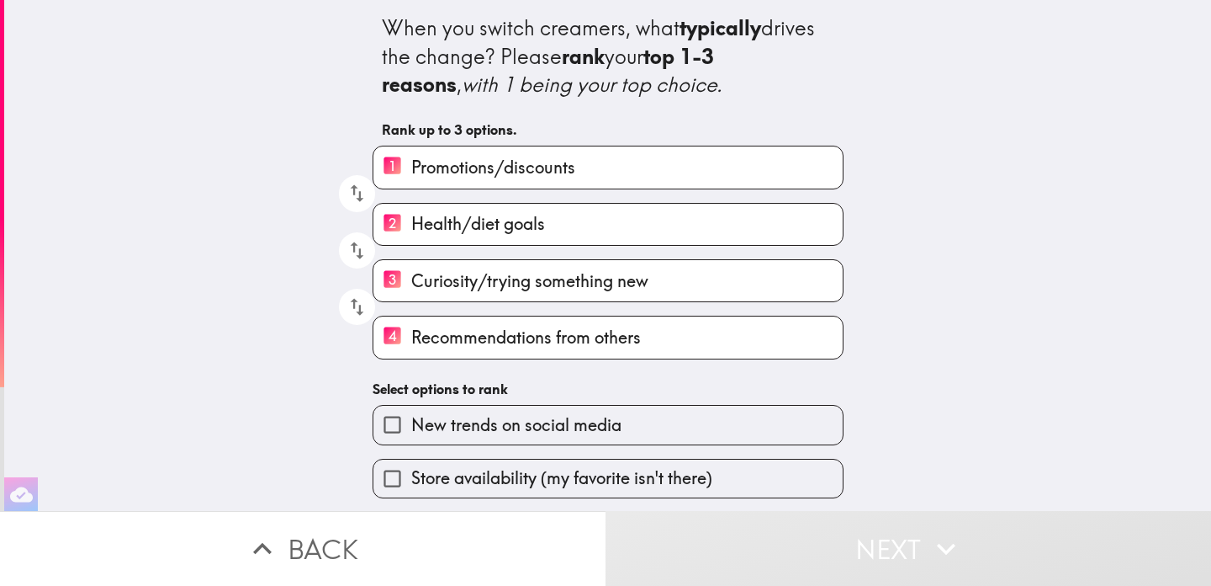
scroll to position [0, 0]
click at [416, 342] on span "Recommendations from others" at bounding box center [526, 338] width 230 height 24
click at [411, 342] on input "4 Recommendations from others" at bounding box center [393, 336] width 38 height 41
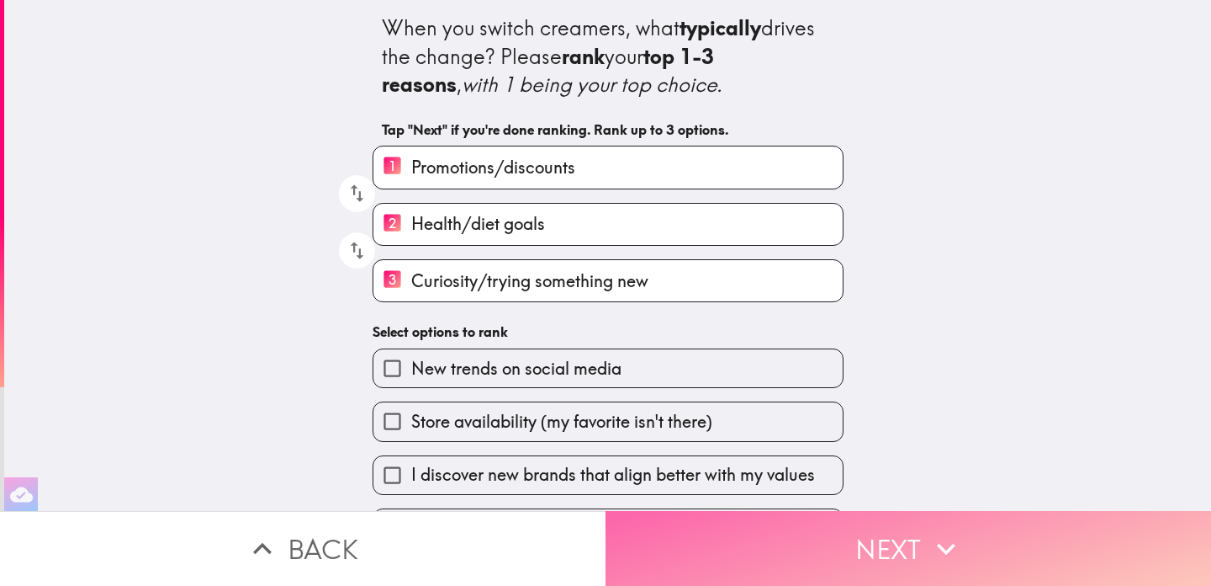
click at [889, 527] on button "Next" at bounding box center [909, 548] width 606 height 75
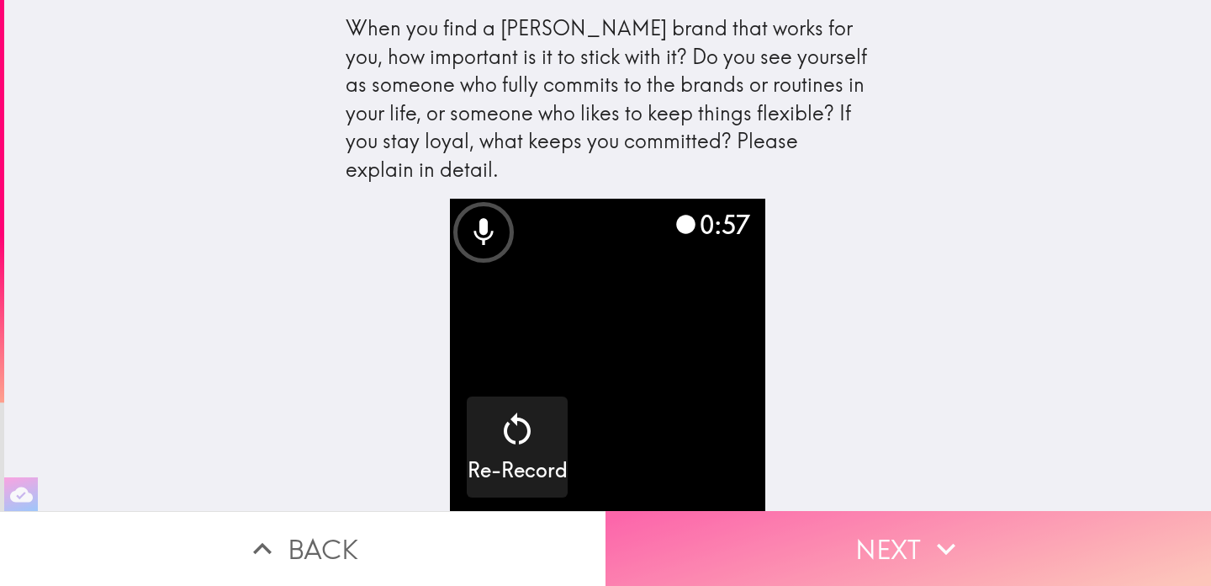
click at [850, 527] on button "Next" at bounding box center [909, 548] width 606 height 75
